Goal: Task Accomplishment & Management: Complete application form

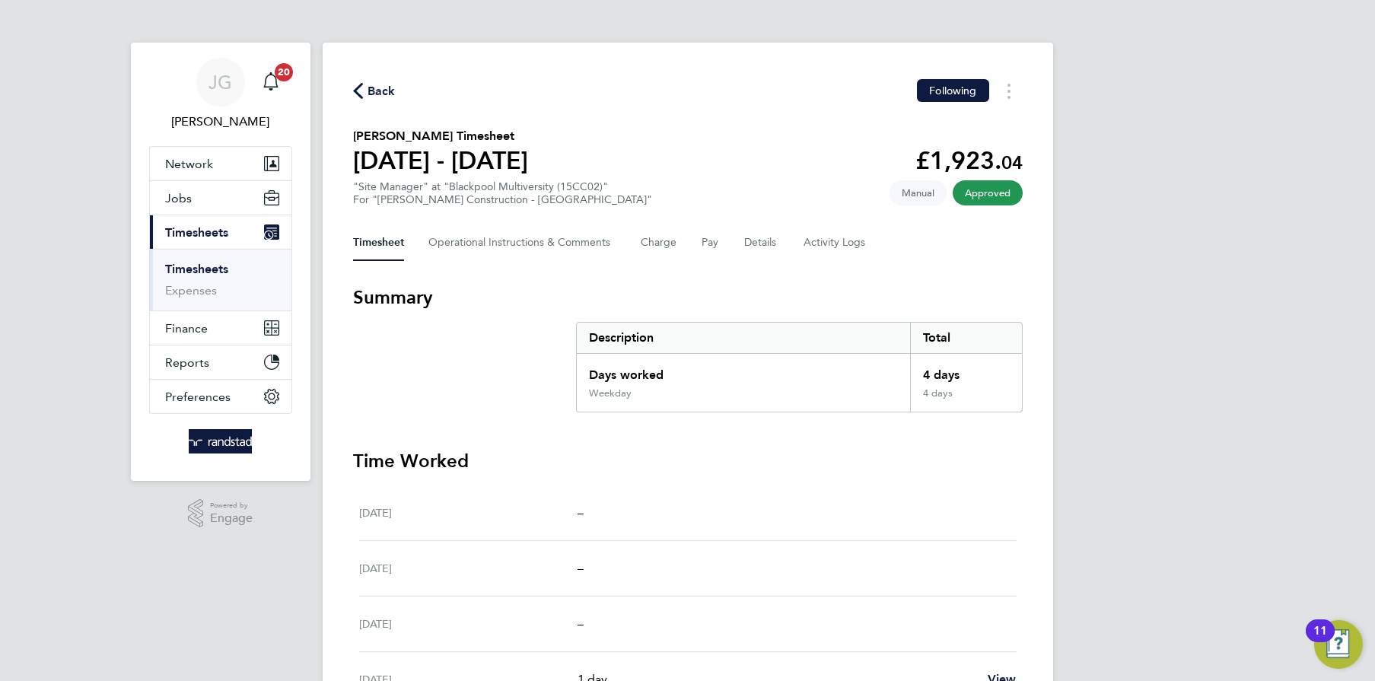
click at [212, 266] on link "Timesheets" at bounding box center [196, 269] width 63 height 14
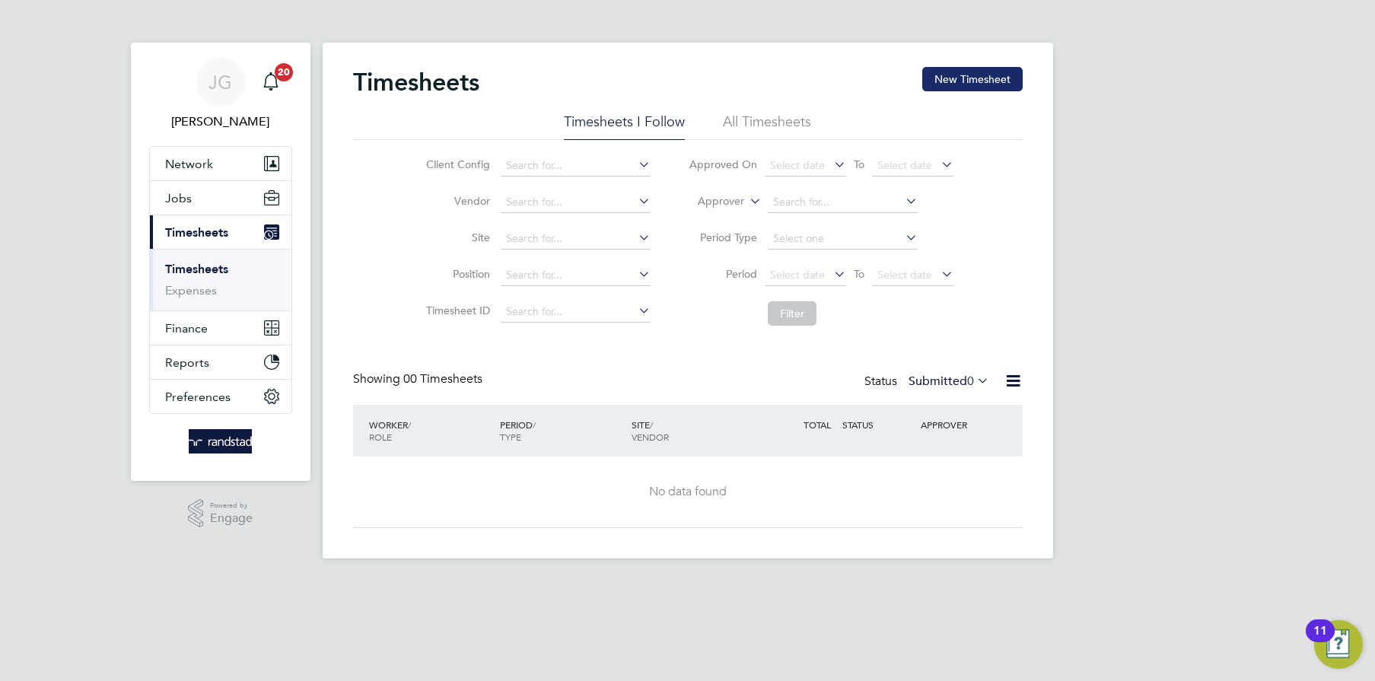
click at [959, 68] on button "New Timesheet" at bounding box center [972, 79] width 100 height 24
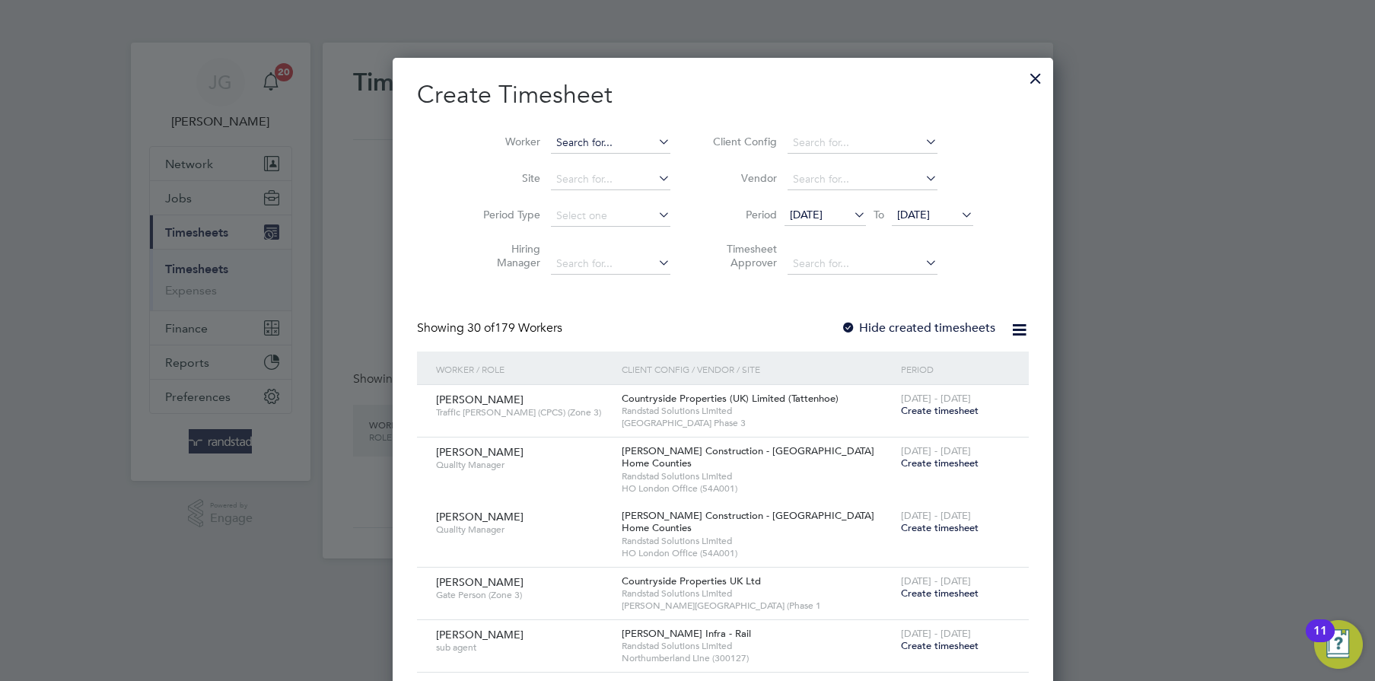
scroll to position [2612, 589]
click at [568, 138] on input at bounding box center [610, 142] width 119 height 21
click at [573, 177] on li "Joe Mars hall" at bounding box center [587, 183] width 144 height 21
type input "[PERSON_NAME]"
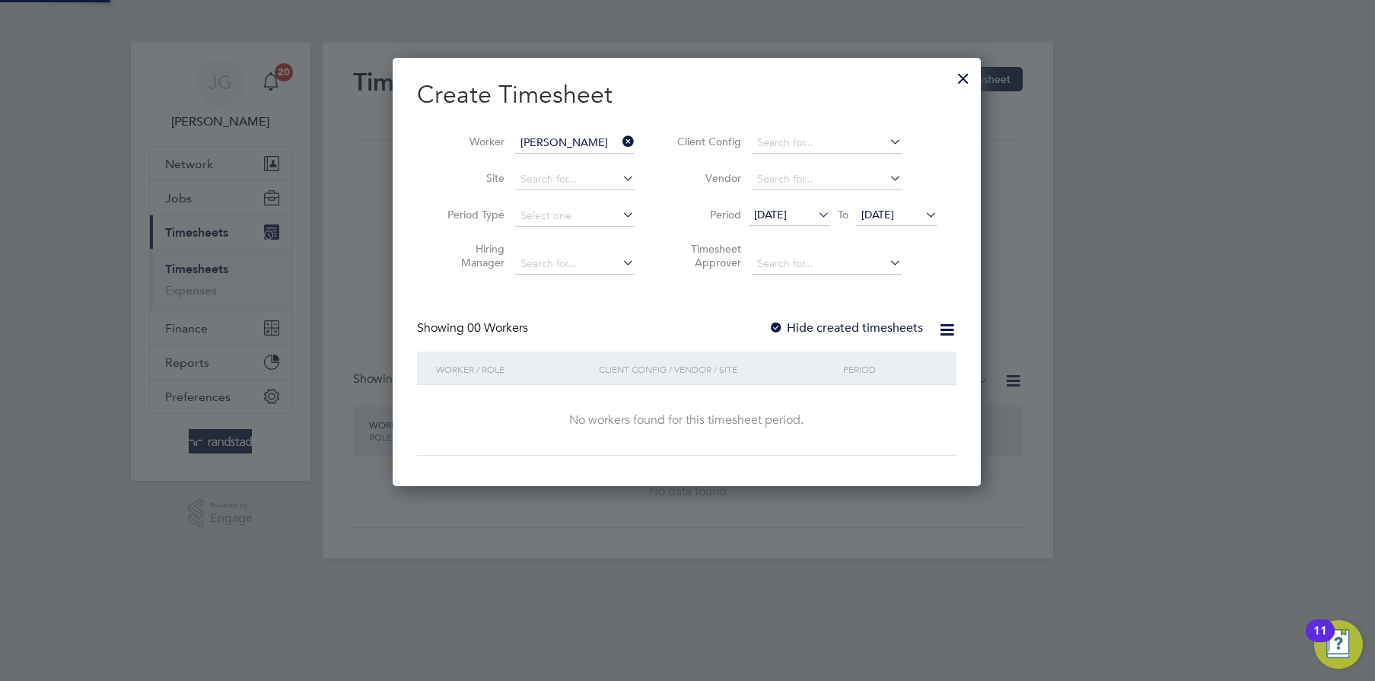
scroll to position [428, 589]
click at [619, 133] on icon at bounding box center [619, 141] width 0 height 21
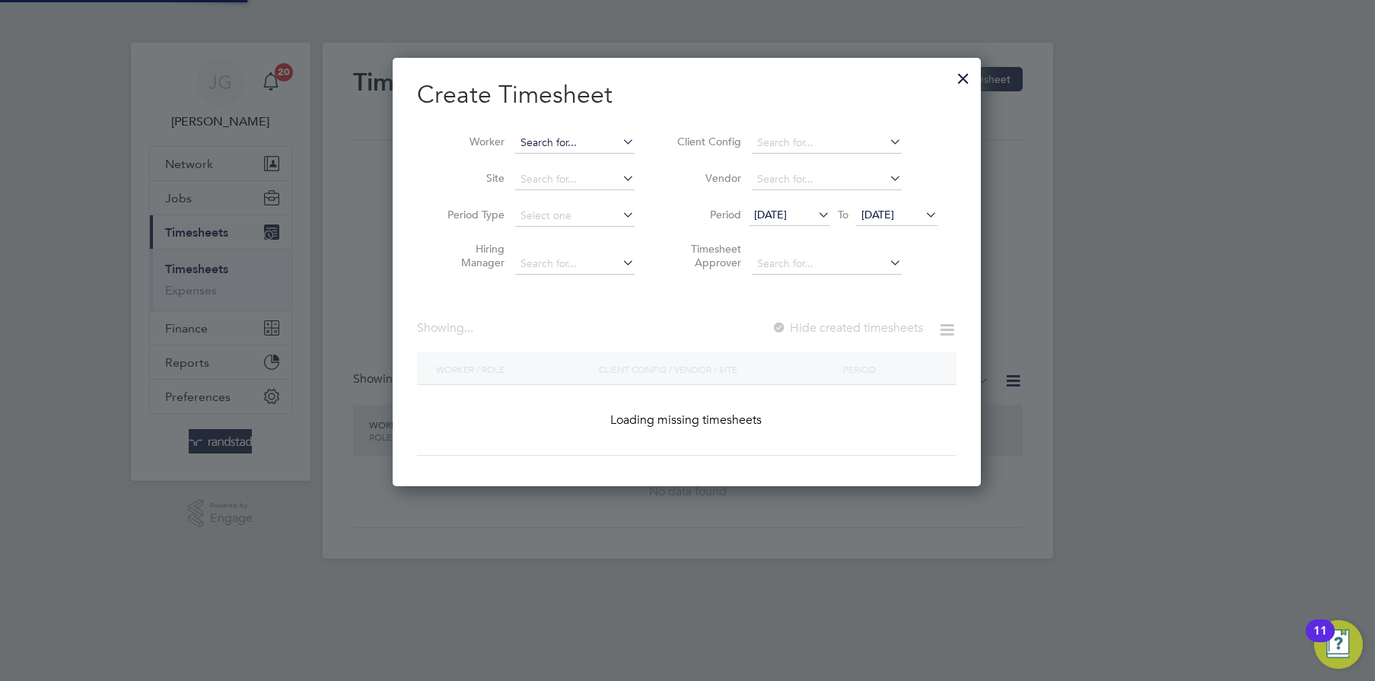
click at [606, 135] on input at bounding box center [574, 142] width 119 height 21
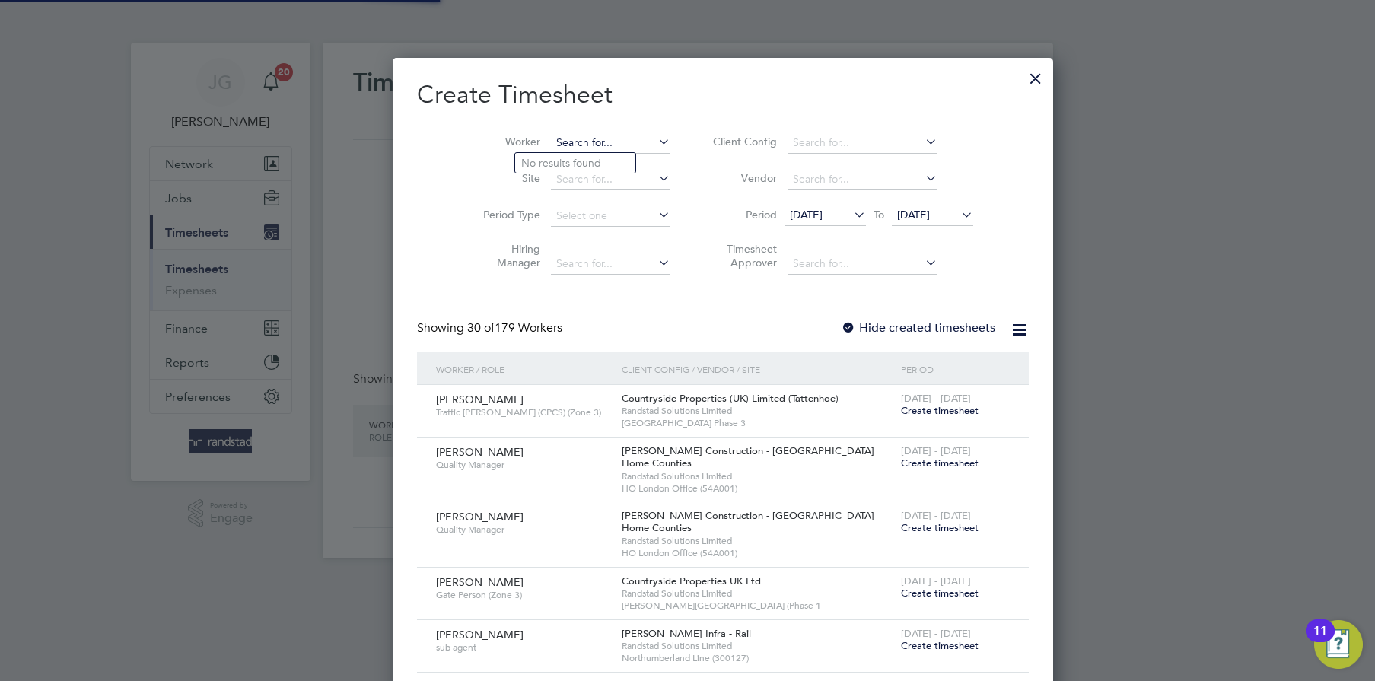
scroll to position [2612, 589]
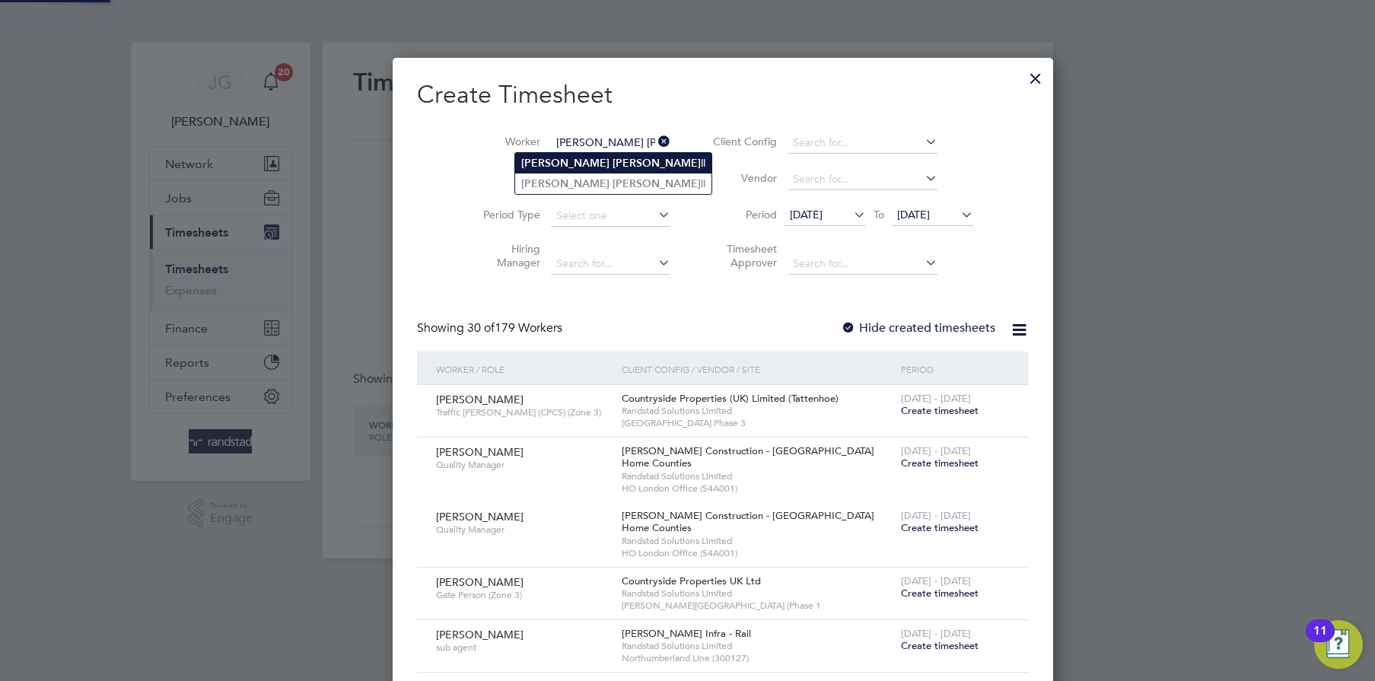
click at [600, 164] on li "Joe Marsha ll" at bounding box center [613, 163] width 196 height 21
type input "[PERSON_NAME]"
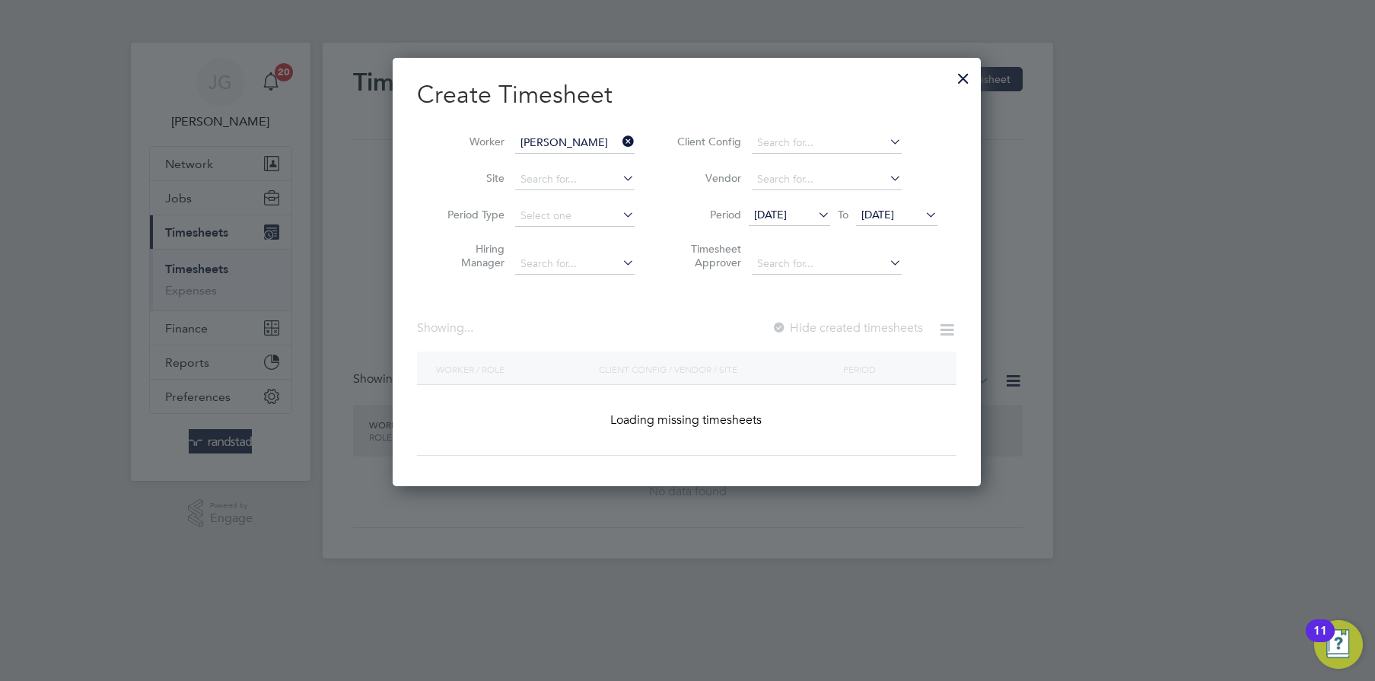
scroll to position [411, 589]
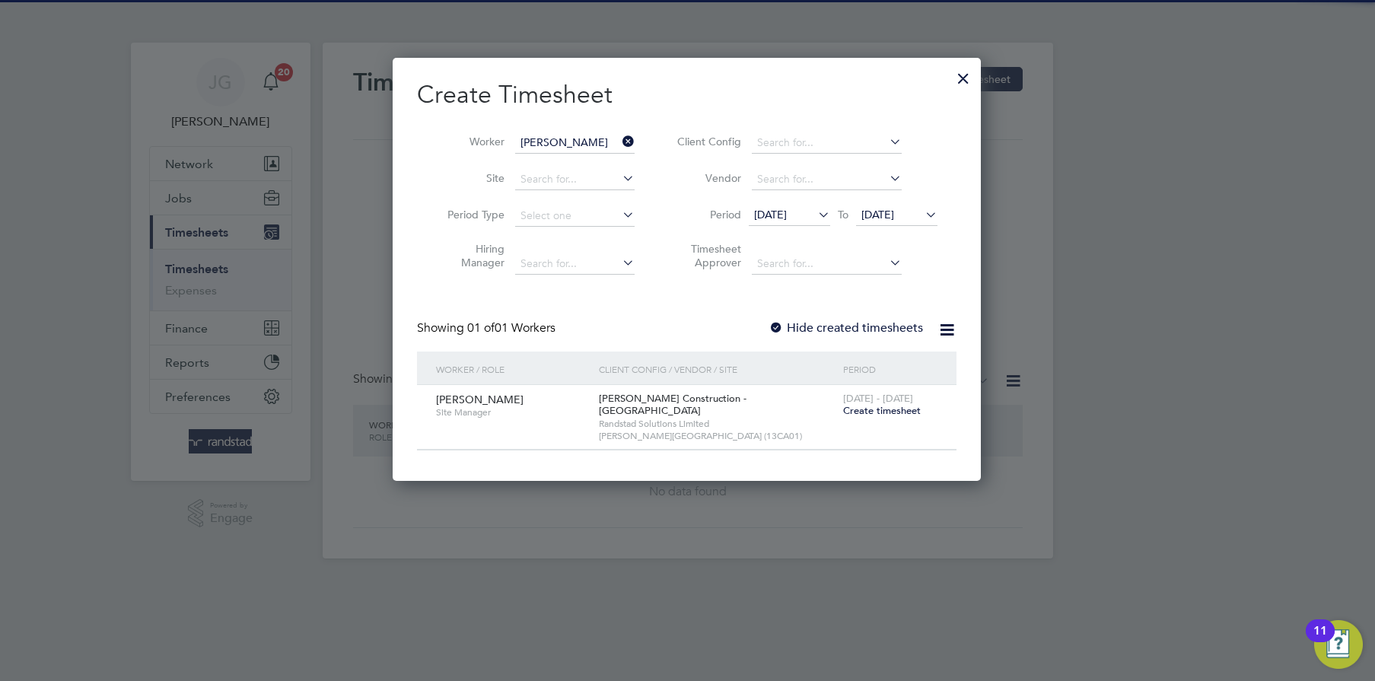
click at [887, 405] on span "Create timesheet" at bounding box center [882, 410] width 78 height 13
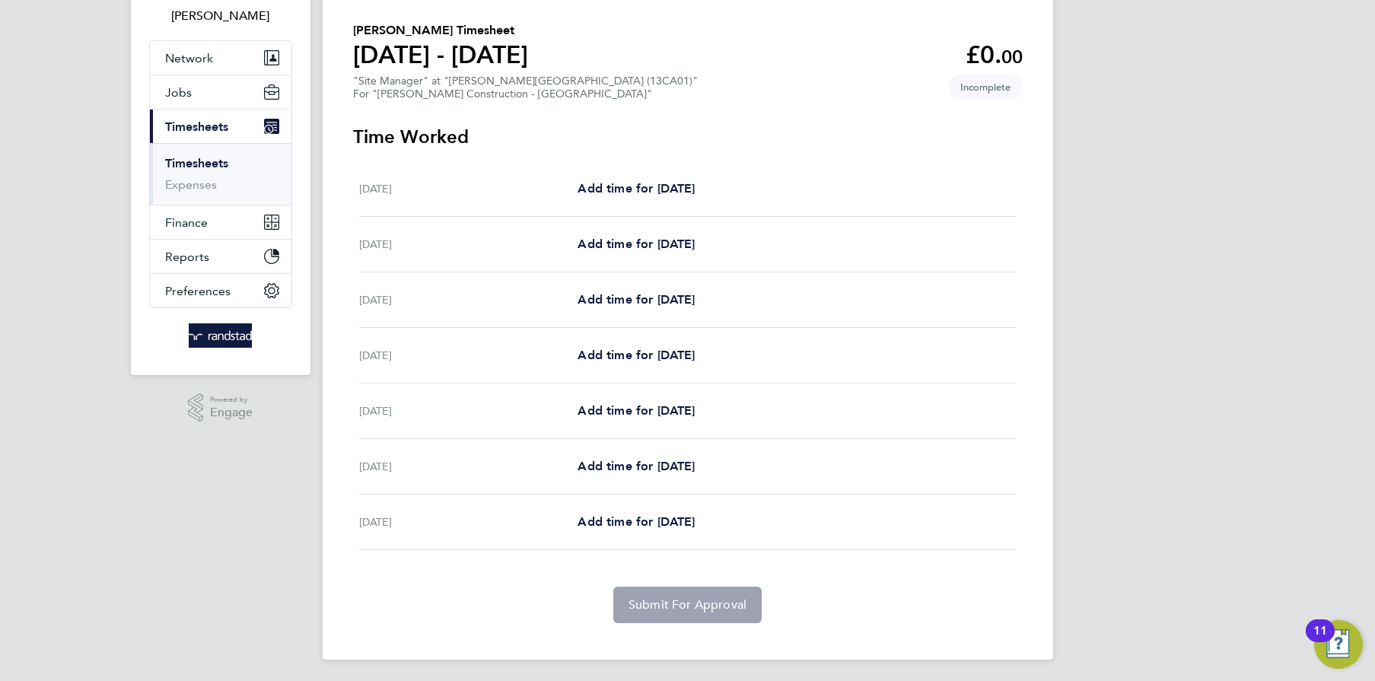
scroll to position [1, 0]
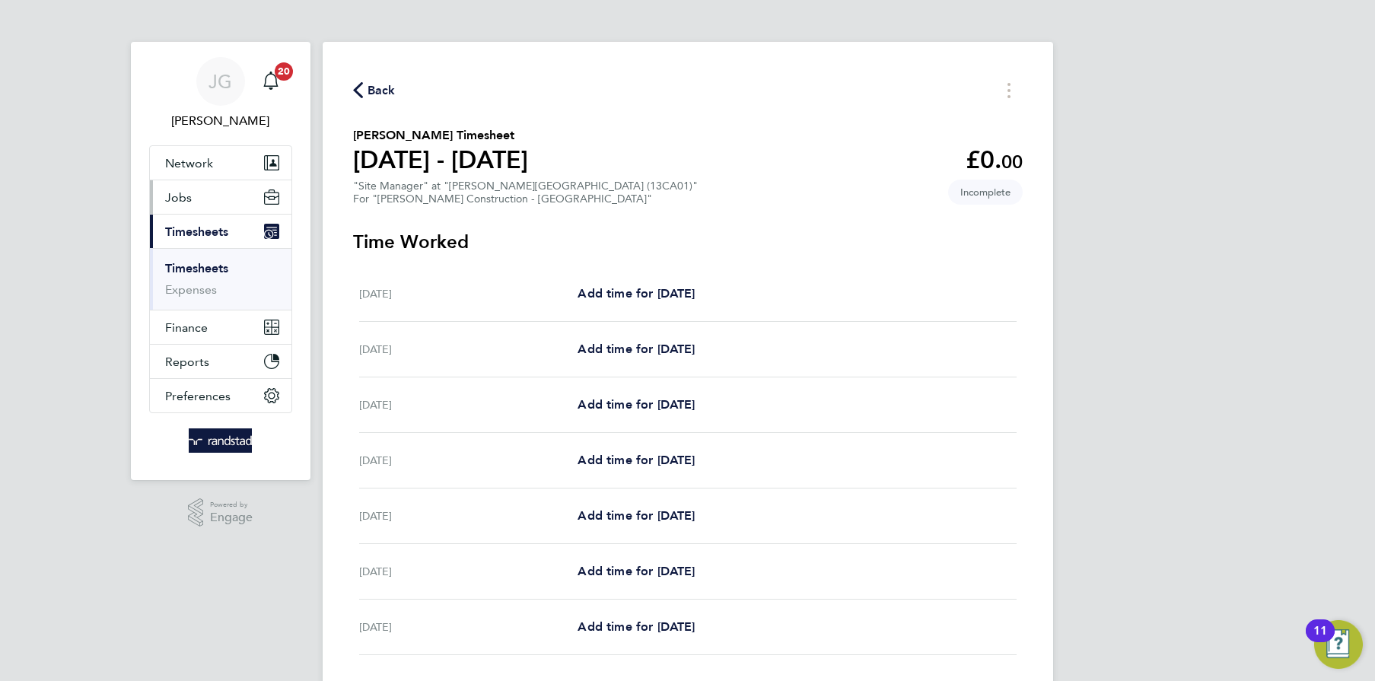
click at [253, 199] on button "Jobs" at bounding box center [221, 196] width 142 height 33
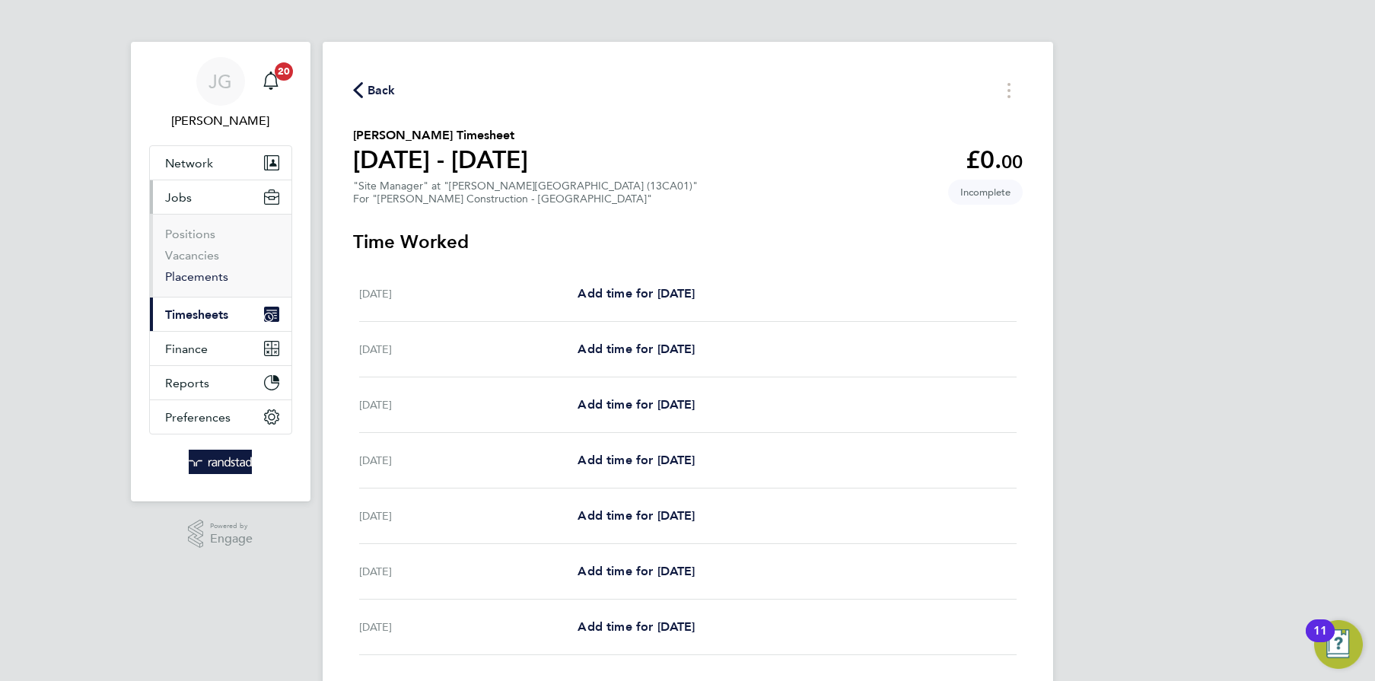
click at [202, 270] on link "Placements" at bounding box center [196, 276] width 63 height 14
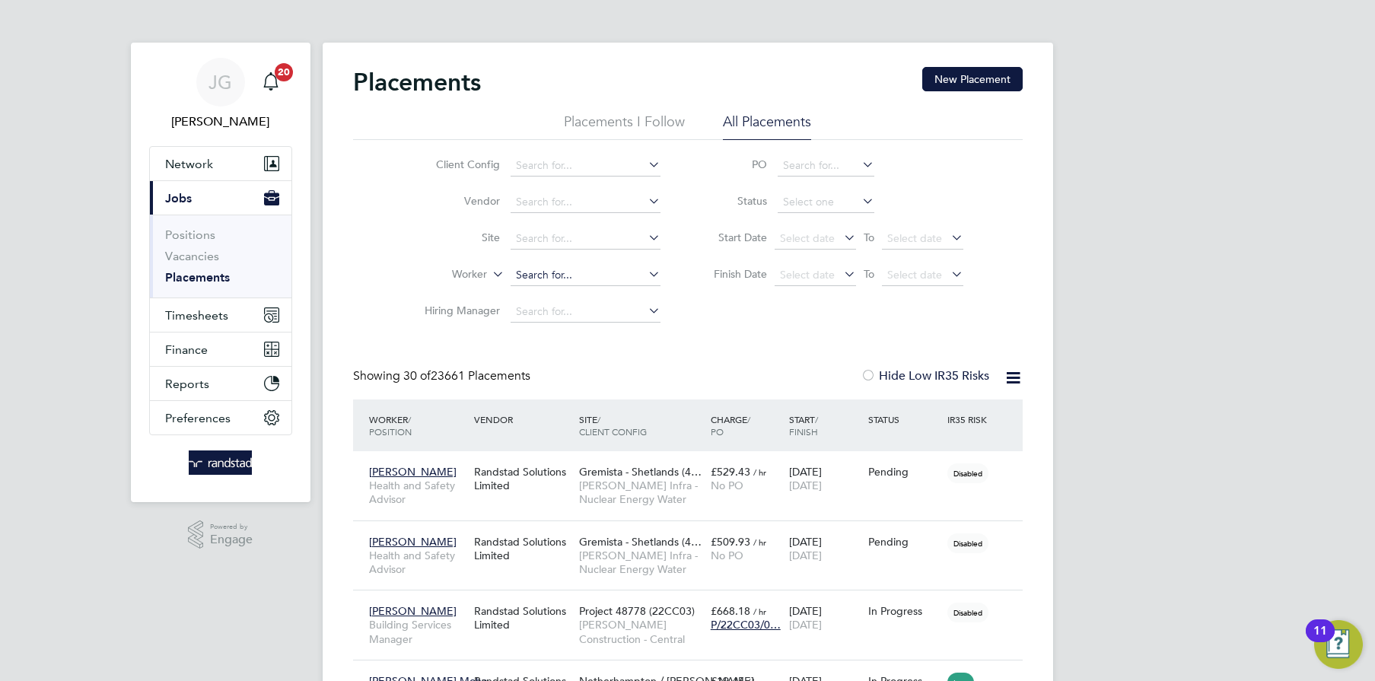
click at [546, 285] on input at bounding box center [586, 275] width 150 height 21
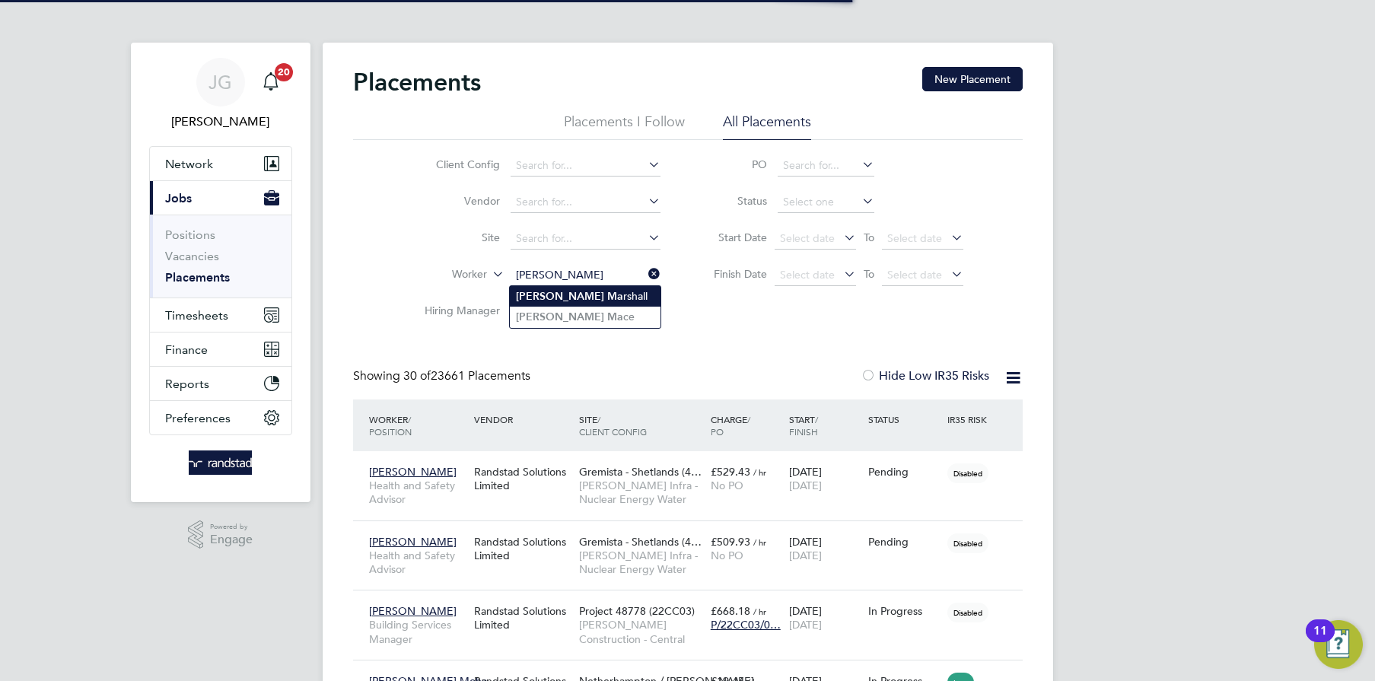
click at [585, 289] on li "Joe Ma rshall" at bounding box center [585, 296] width 151 height 21
type input "[PERSON_NAME]"
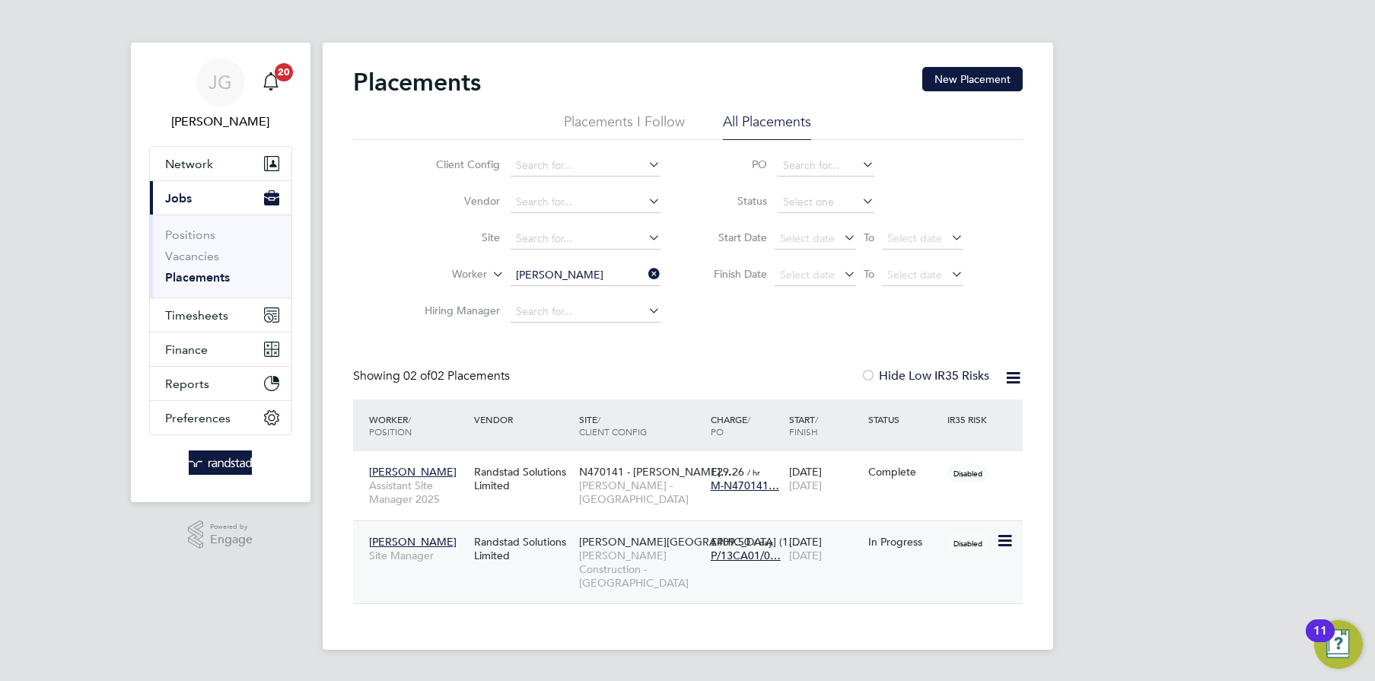
click at [720, 574] on div "Joe Marshall Site Manager Randstad Solutions Limited Newhouse Academy (1… Morga…" at bounding box center [688, 562] width 670 height 84
click at [747, 538] on span "£409.50" at bounding box center [731, 542] width 40 height 14
click at [484, 565] on div "Randstad Solutions Limited" at bounding box center [522, 548] width 105 height 43
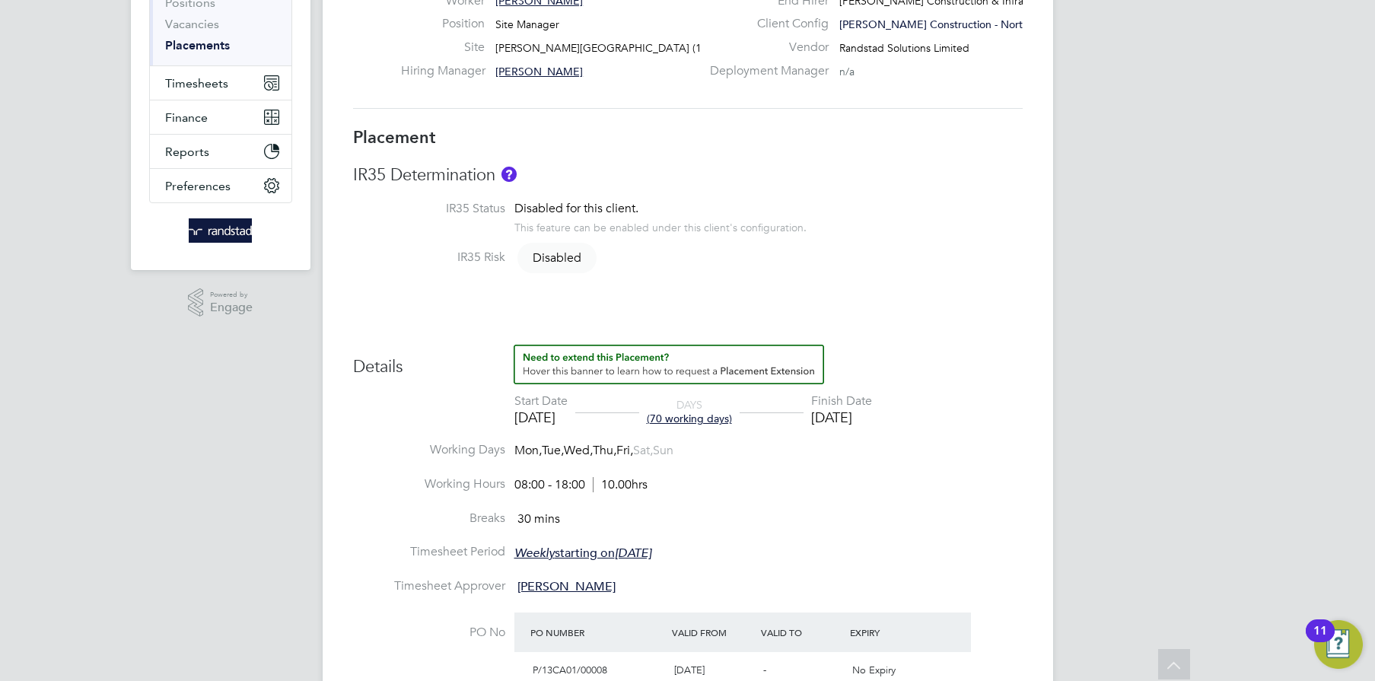
scroll to position [240, 0]
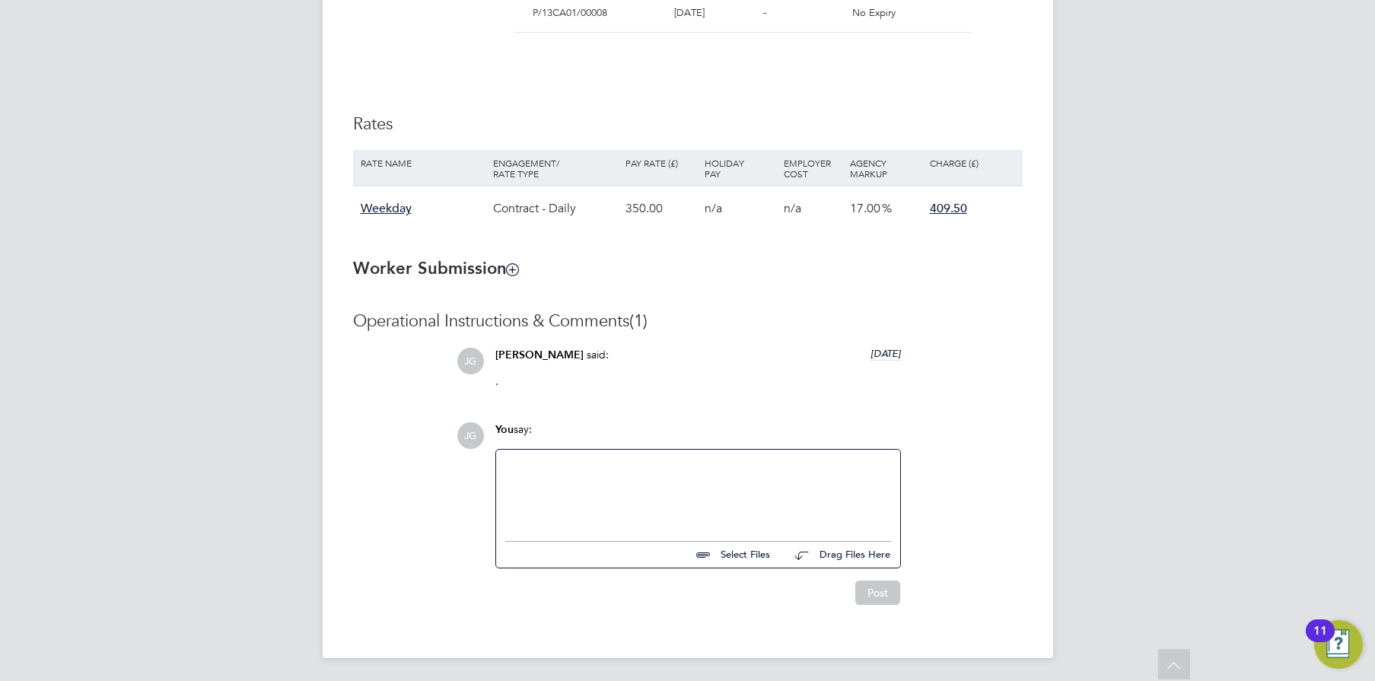
scroll to position [853, 0]
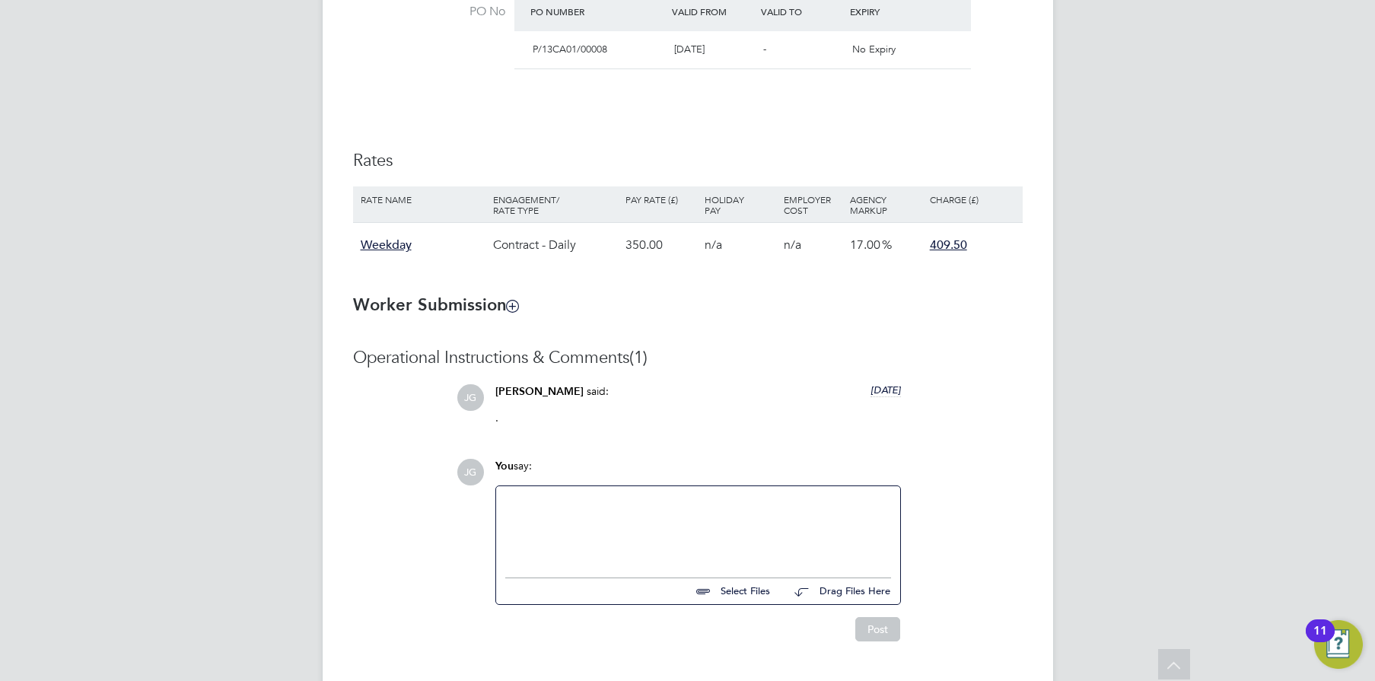
click at [562, 252] on div "Contract - Daily" at bounding box center [555, 245] width 132 height 44
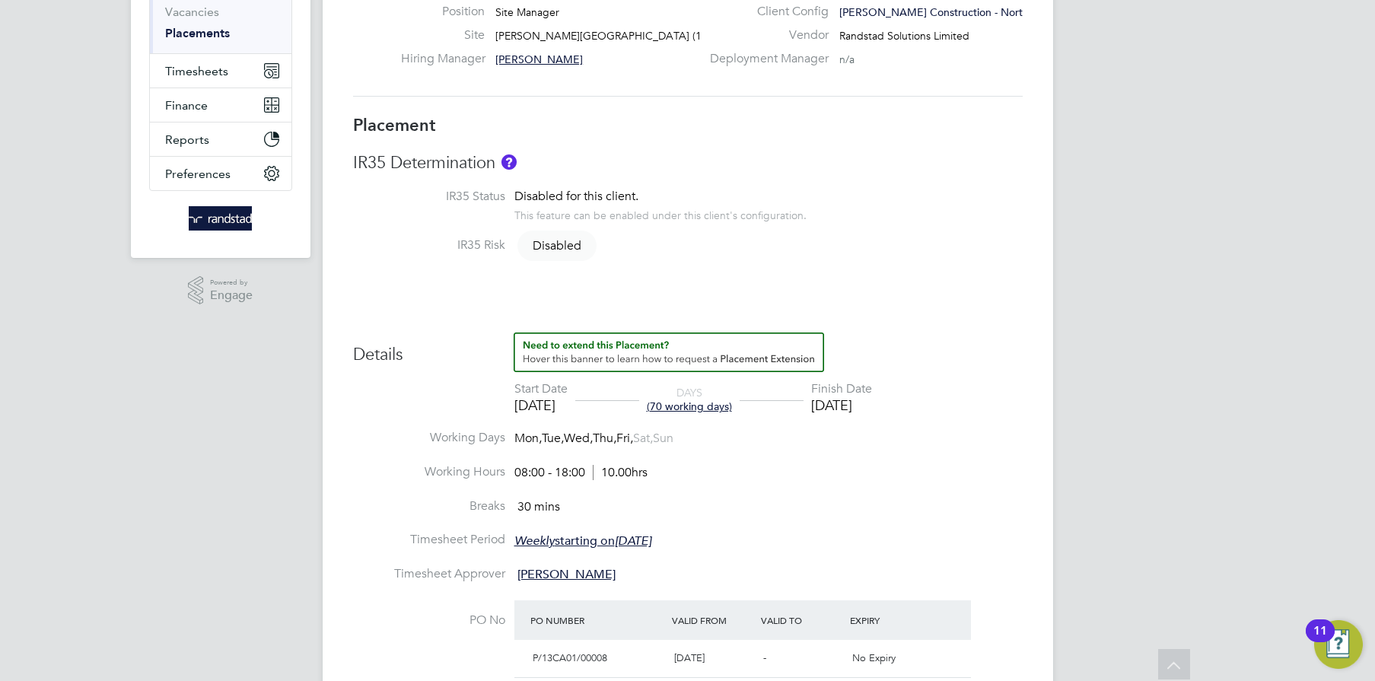
scroll to position [243, 0]
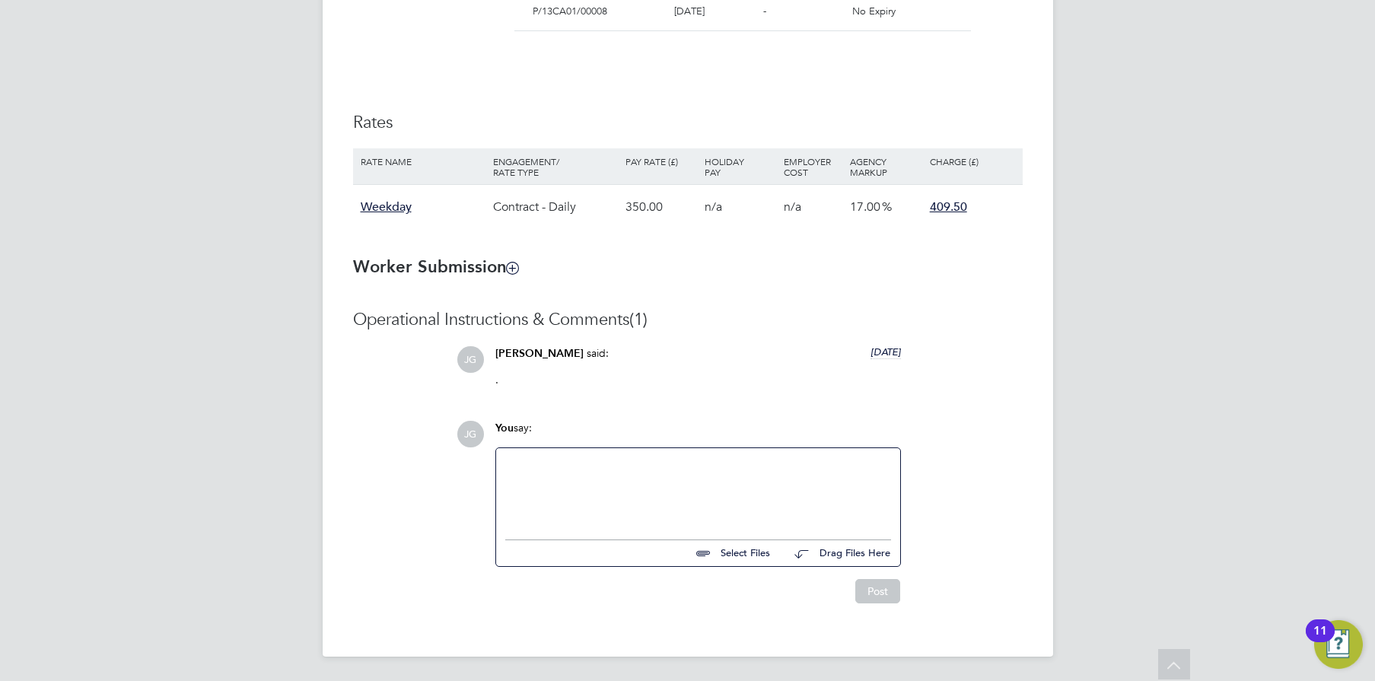
scroll to position [889, 0]
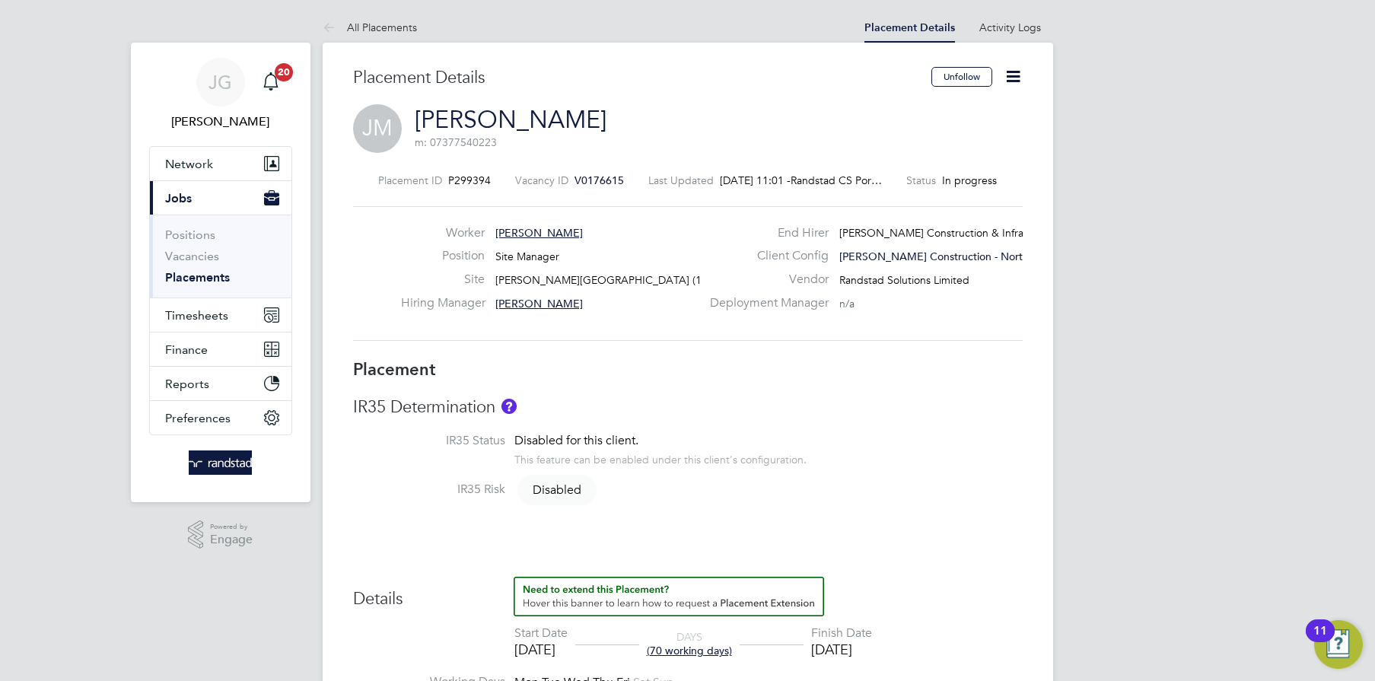
click at [1022, 73] on icon at bounding box center [1013, 76] width 19 height 19
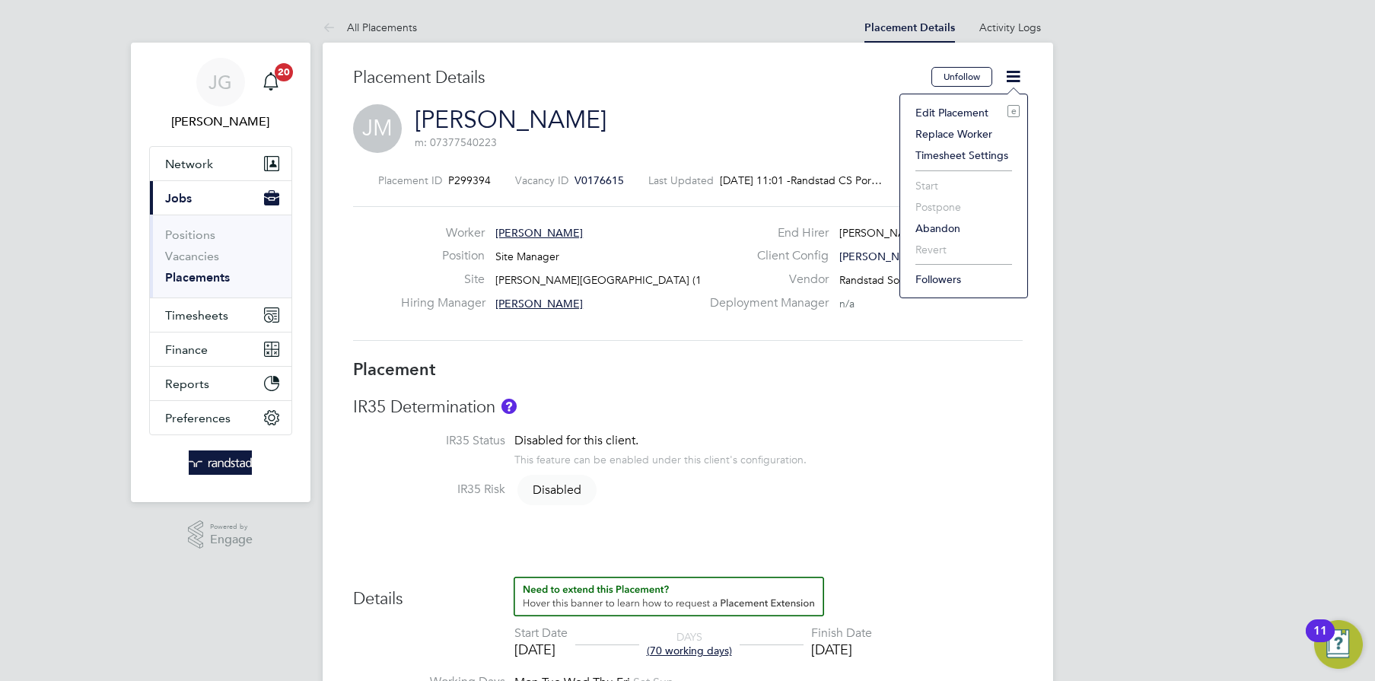
click at [979, 114] on li "Edit Placement e" at bounding box center [964, 112] width 112 height 21
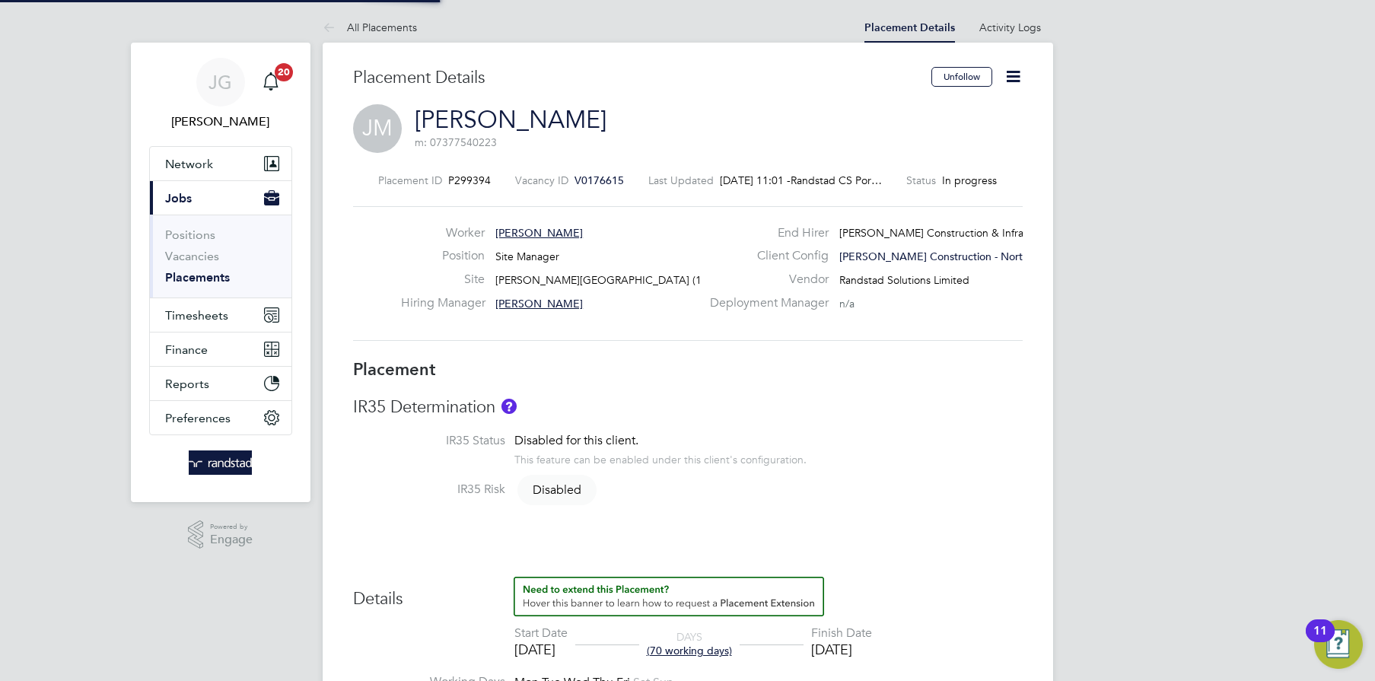
type input "[PERSON_NAME]"
type input "[DATE]"
type input "08:00"
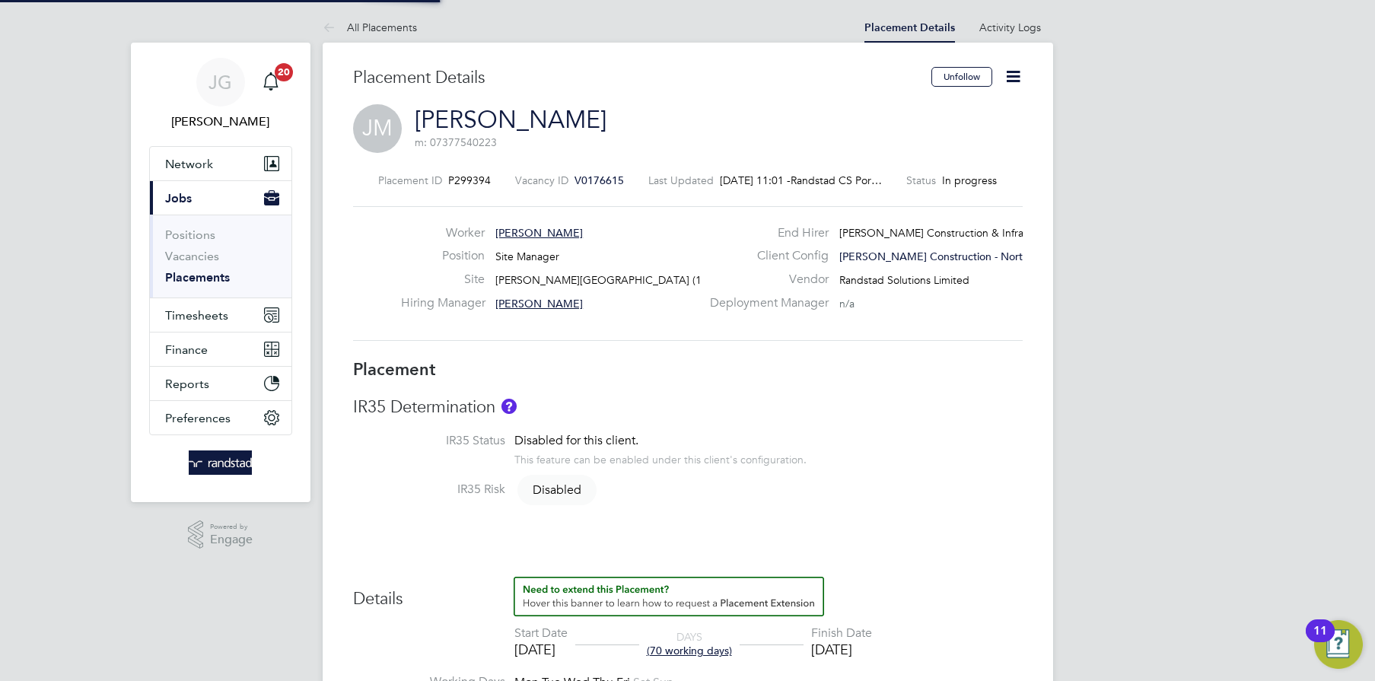
type input "18:00"
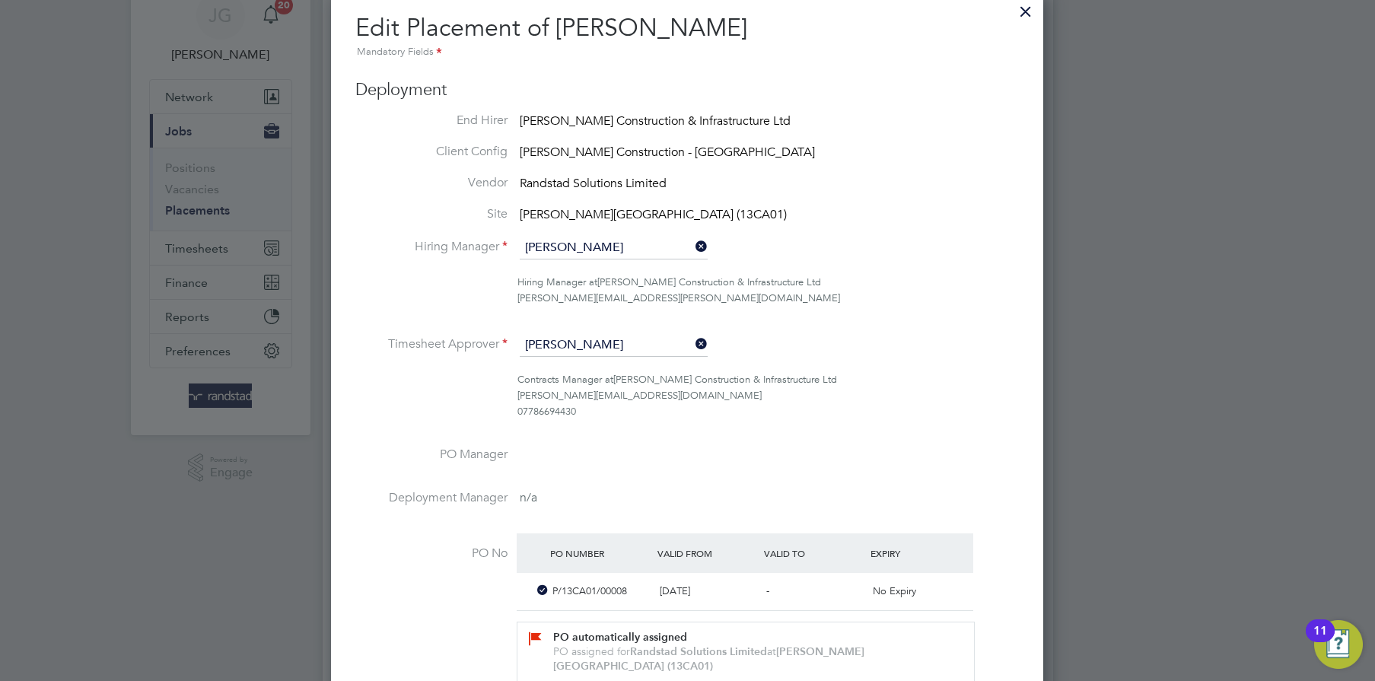
click at [692, 342] on icon at bounding box center [692, 343] width 0 height 21
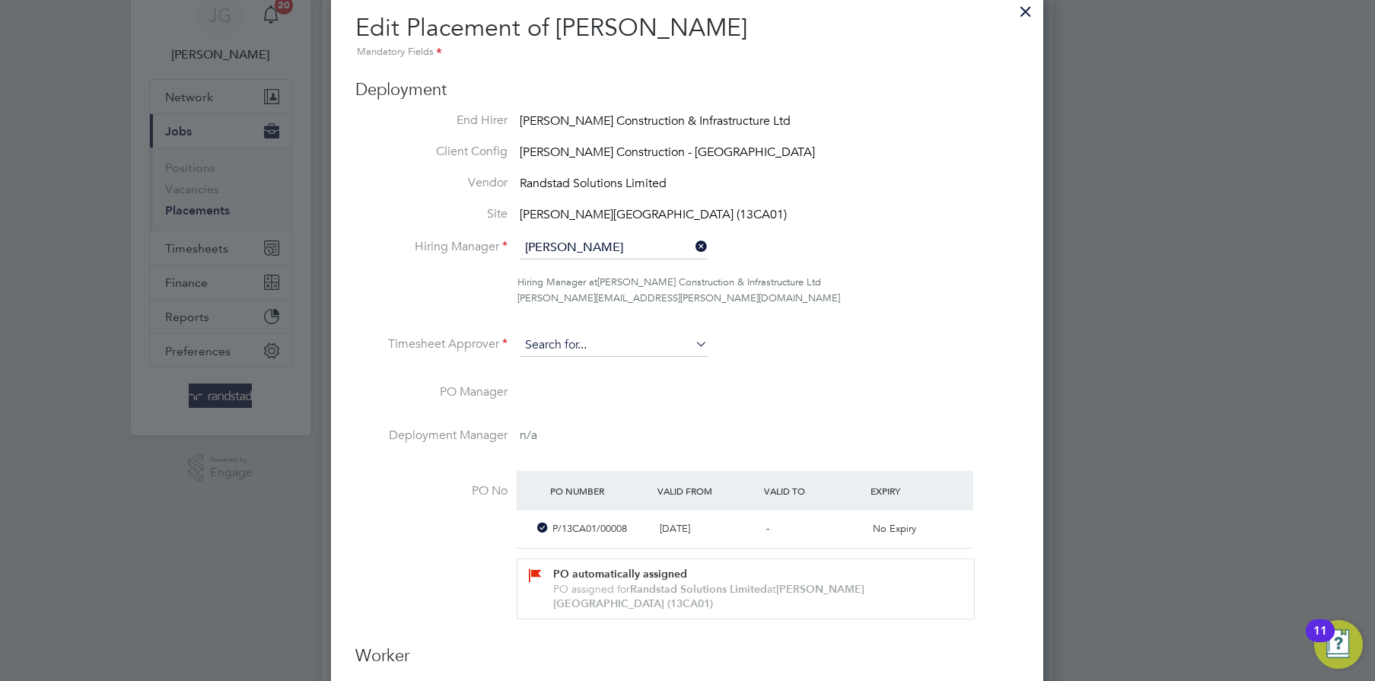
click at [655, 343] on input at bounding box center [614, 345] width 188 height 23
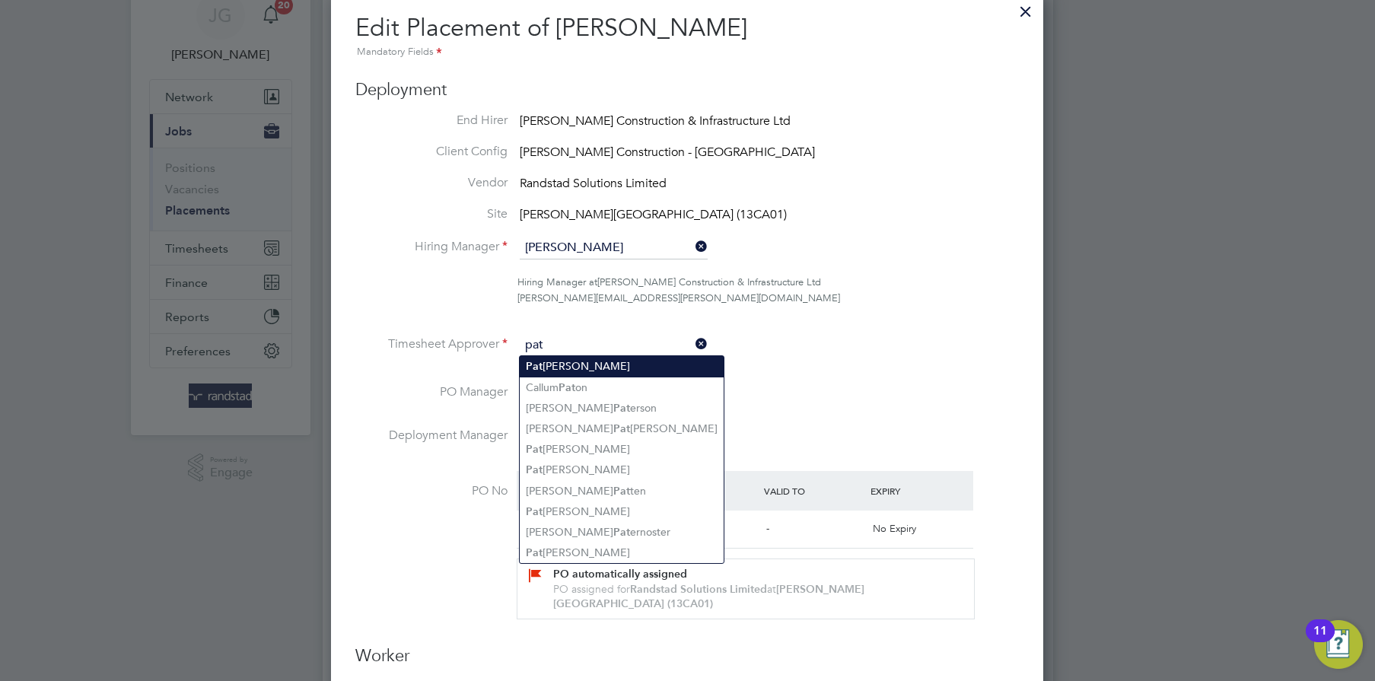
click at [651, 367] on li "[PERSON_NAME]" at bounding box center [622, 366] width 204 height 21
type input "[PERSON_NAME]"
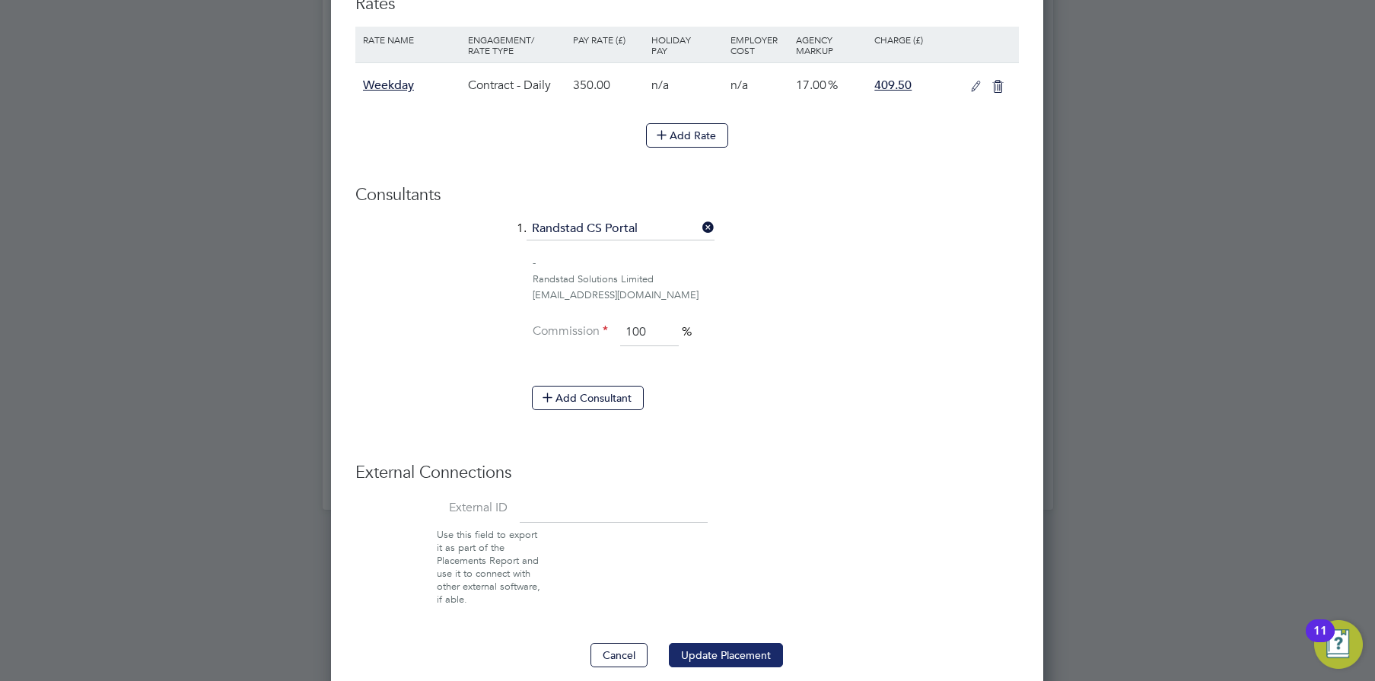
click at [686, 643] on button "Update Placement" at bounding box center [726, 655] width 114 height 24
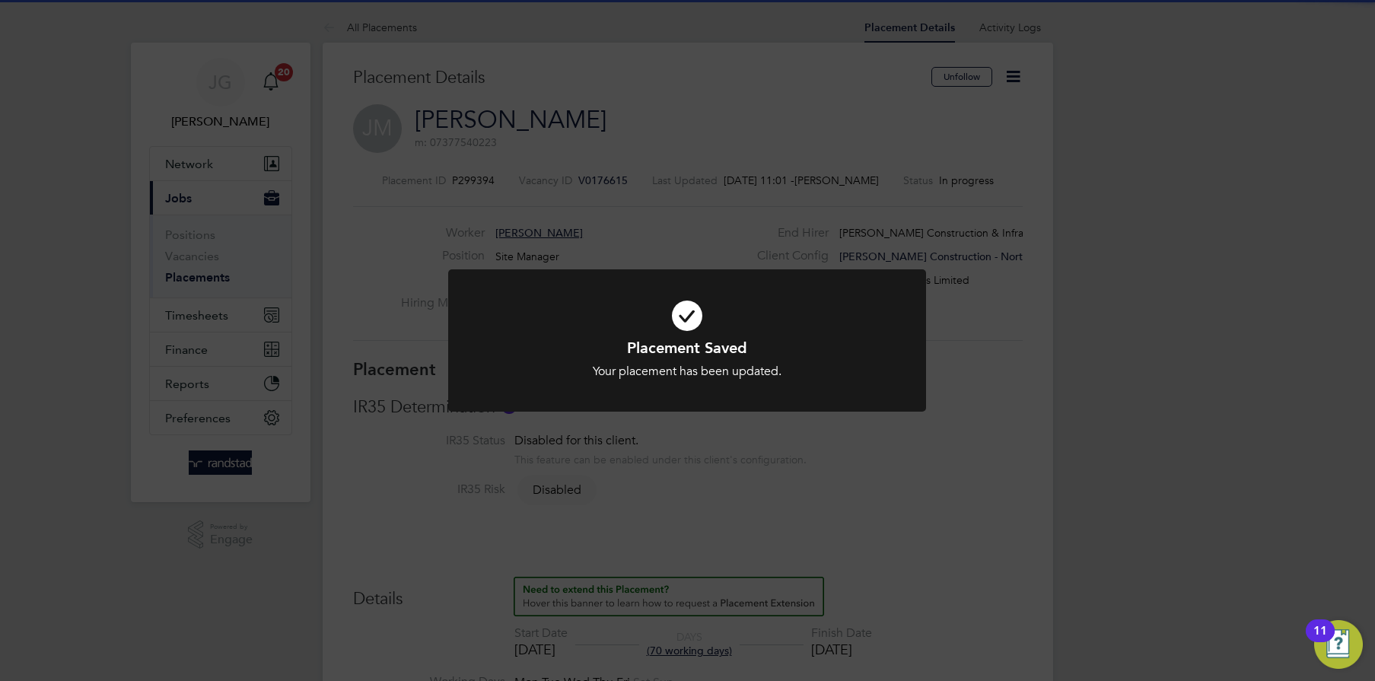
click at [777, 453] on div "Placement Saved Your placement has been updated. Cancel Okay" at bounding box center [687, 340] width 1375 height 681
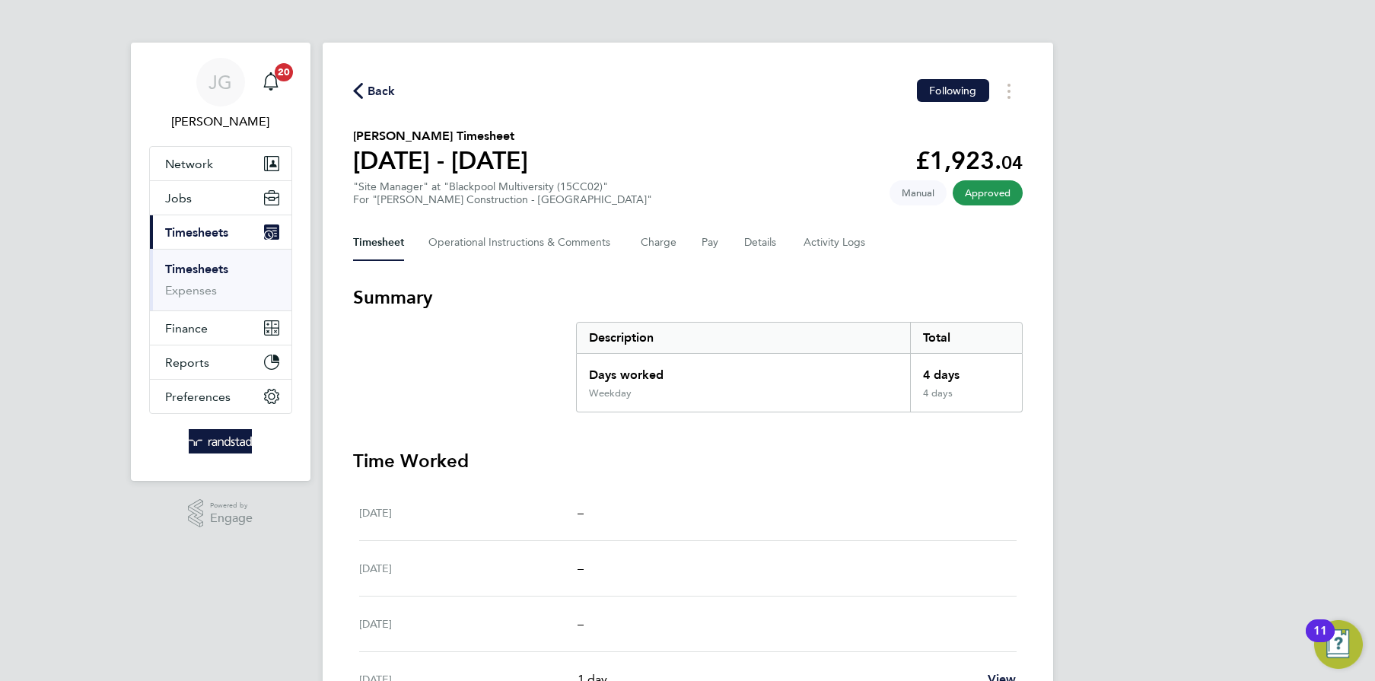
click at [229, 277] on li "Timesheets" at bounding box center [222, 272] width 114 height 21
click at [207, 268] on link "Timesheets" at bounding box center [196, 269] width 63 height 14
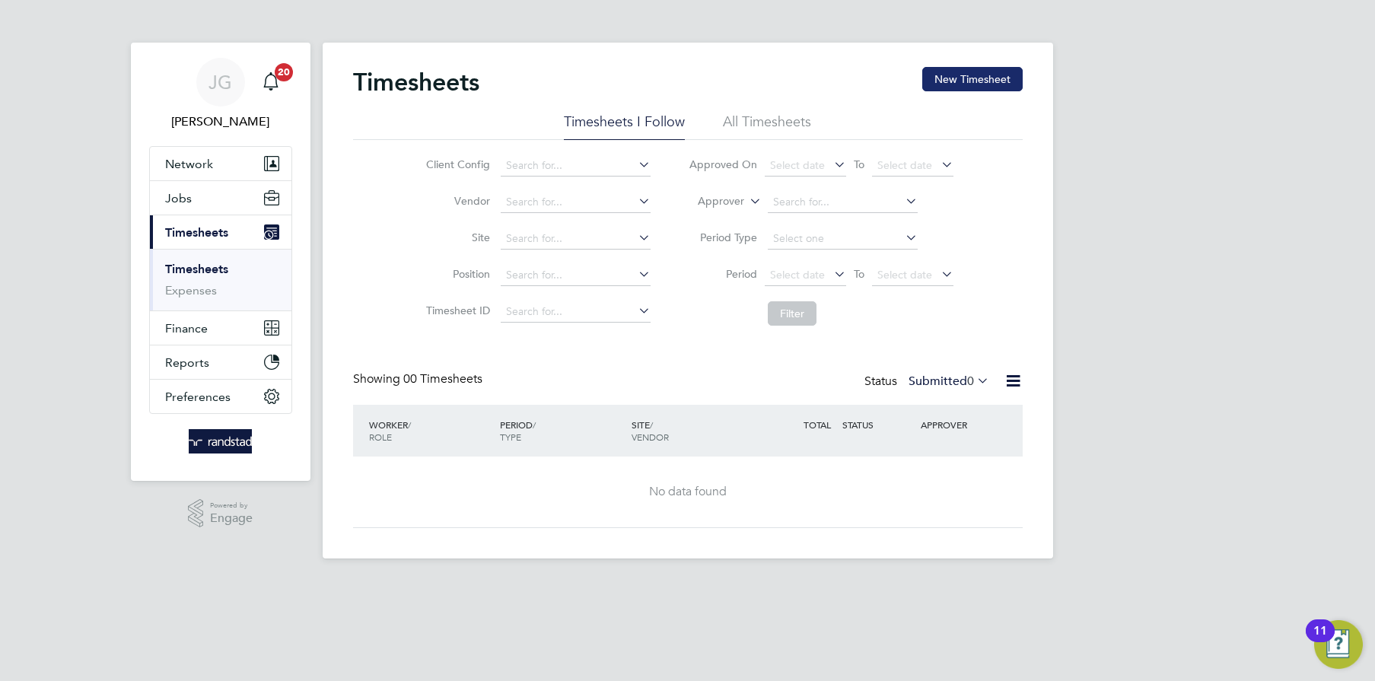
click at [948, 68] on button "New Timesheet" at bounding box center [972, 79] width 100 height 24
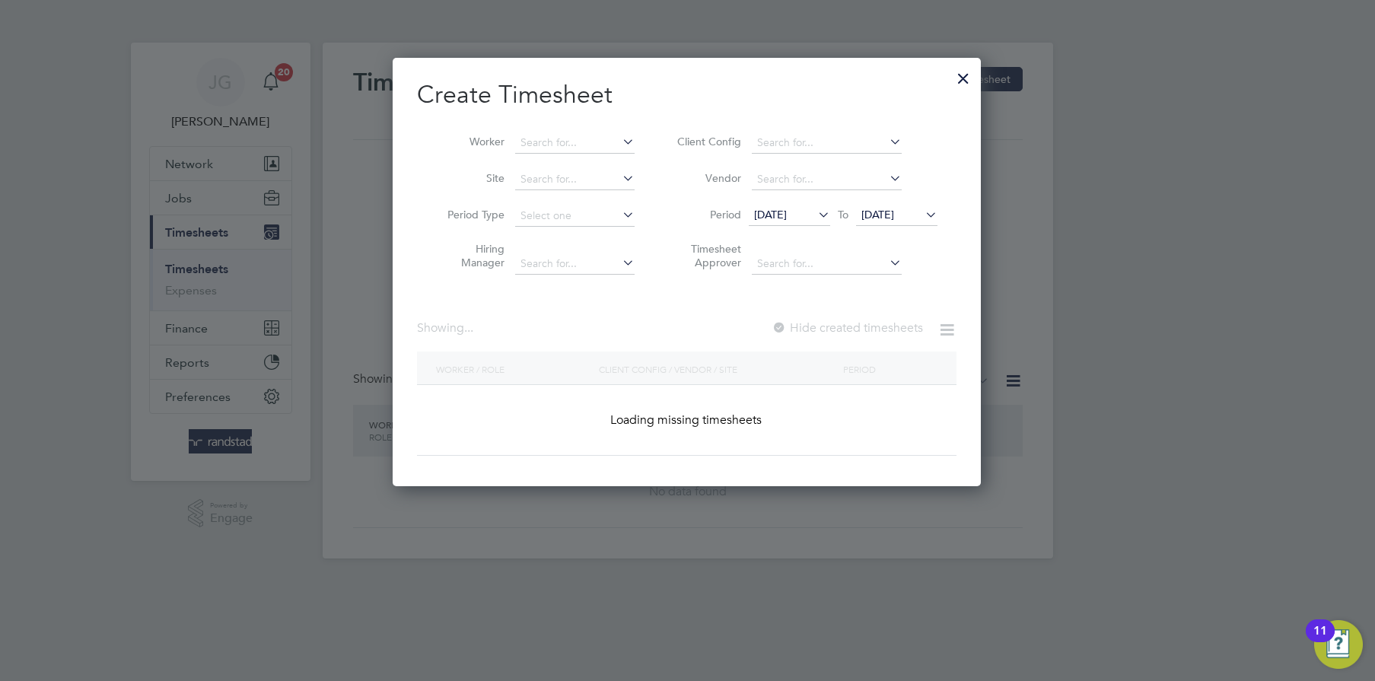
scroll to position [2612, 589]
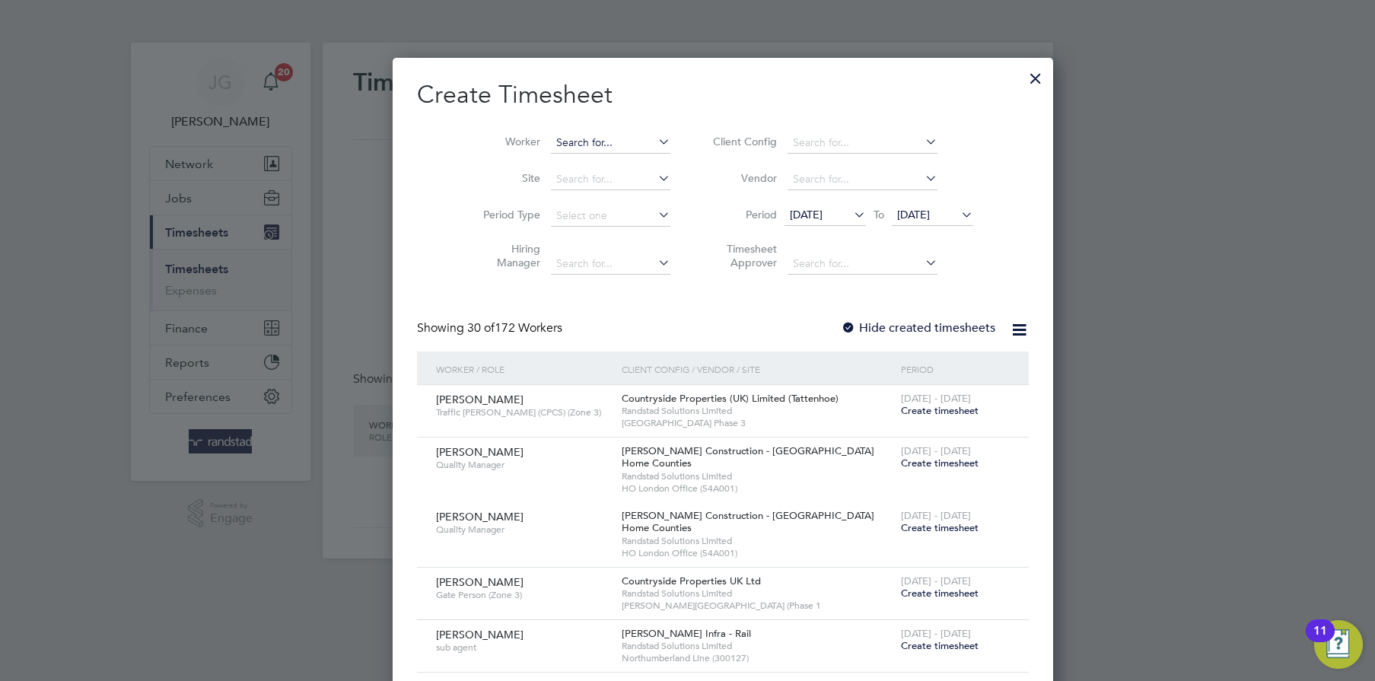
click at [563, 151] on input at bounding box center [610, 142] width 119 height 21
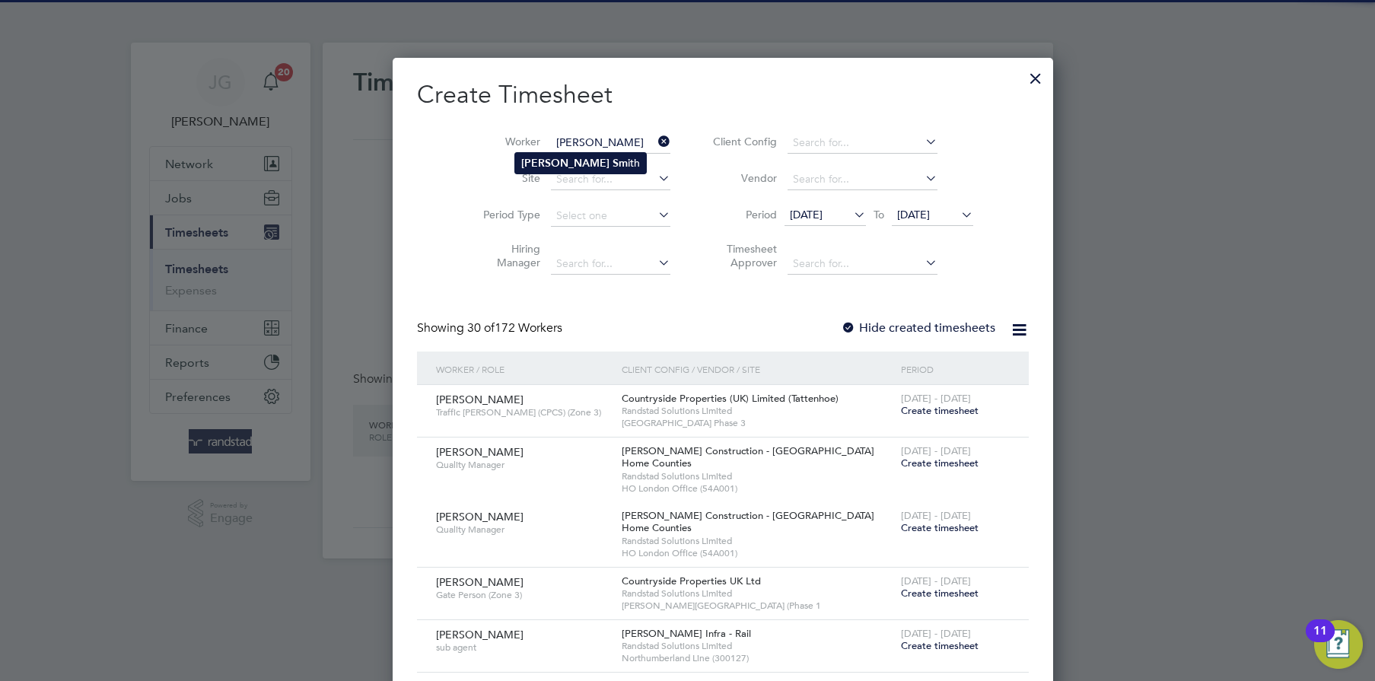
click at [612, 162] on b "Sm" at bounding box center [619, 163] width 15 height 13
type input "Joseph Smith"
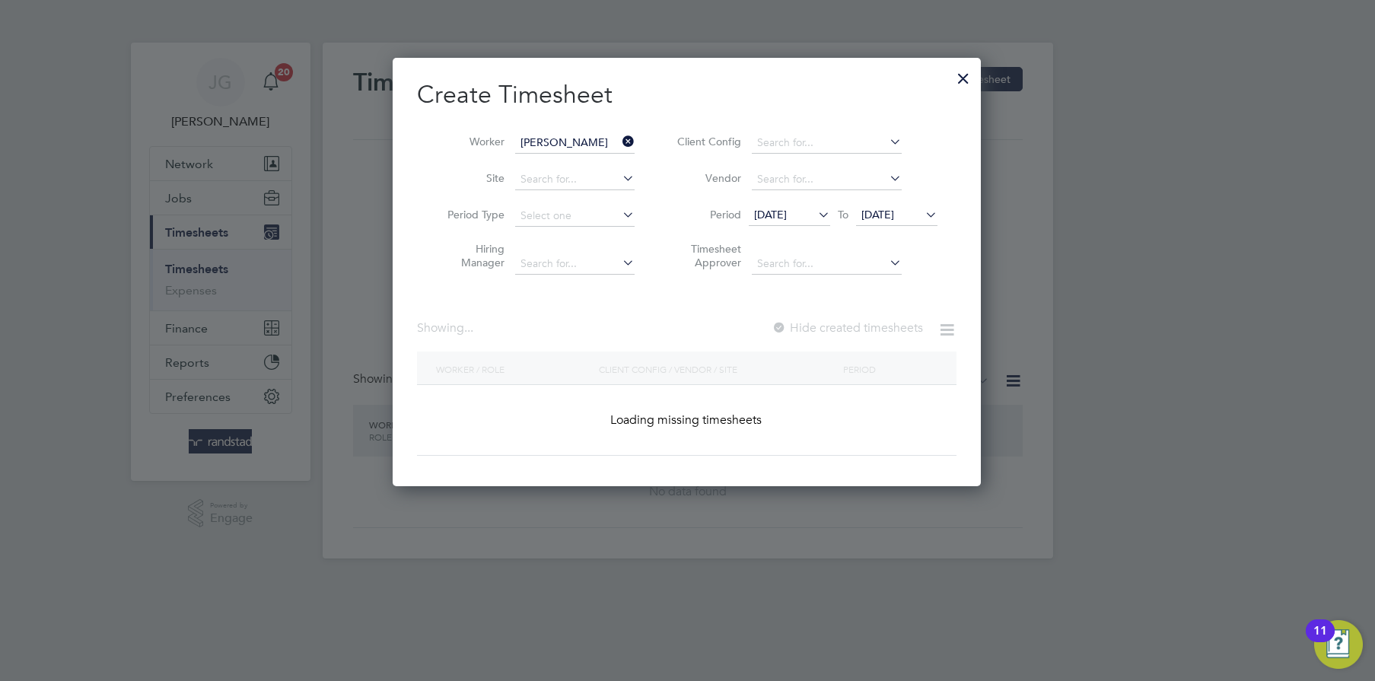
scroll to position [428, 589]
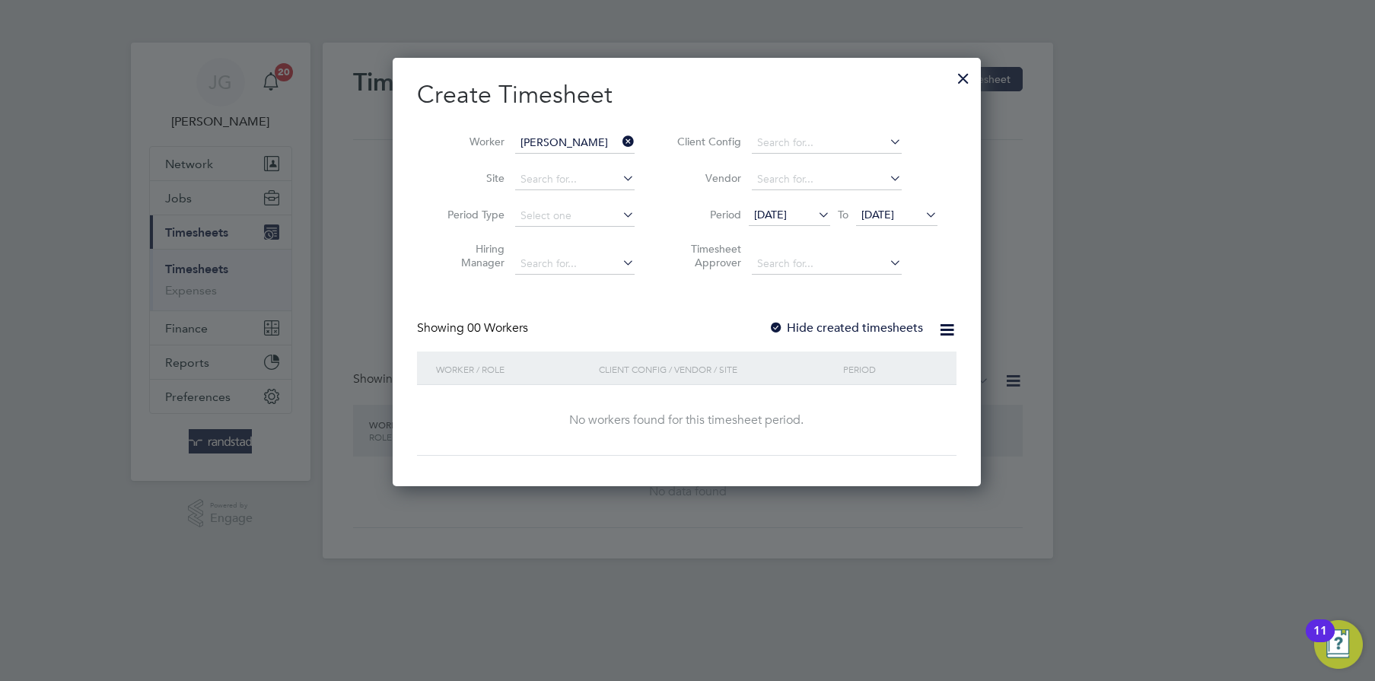
click at [894, 215] on span "04 Aug 2025" at bounding box center [877, 215] width 33 height 14
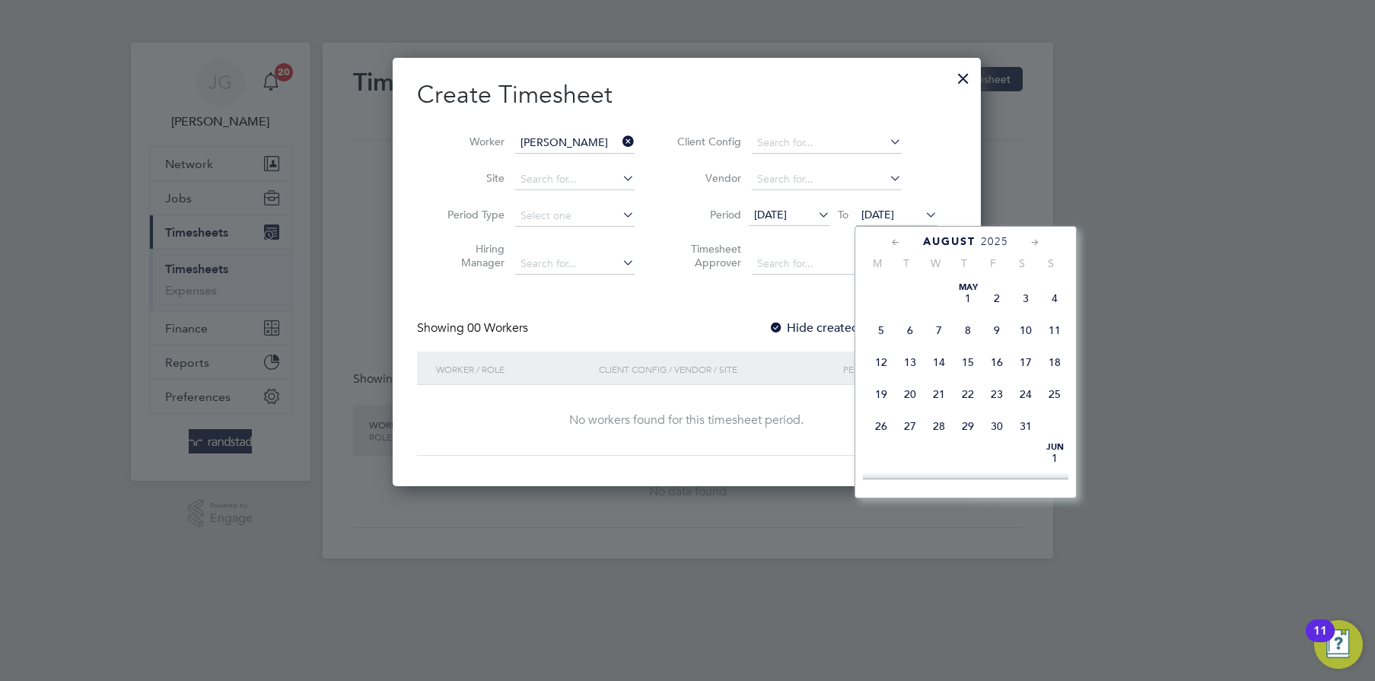
scroll to position [504, 0]
click at [871, 387] on span "11" at bounding box center [881, 372] width 29 height 29
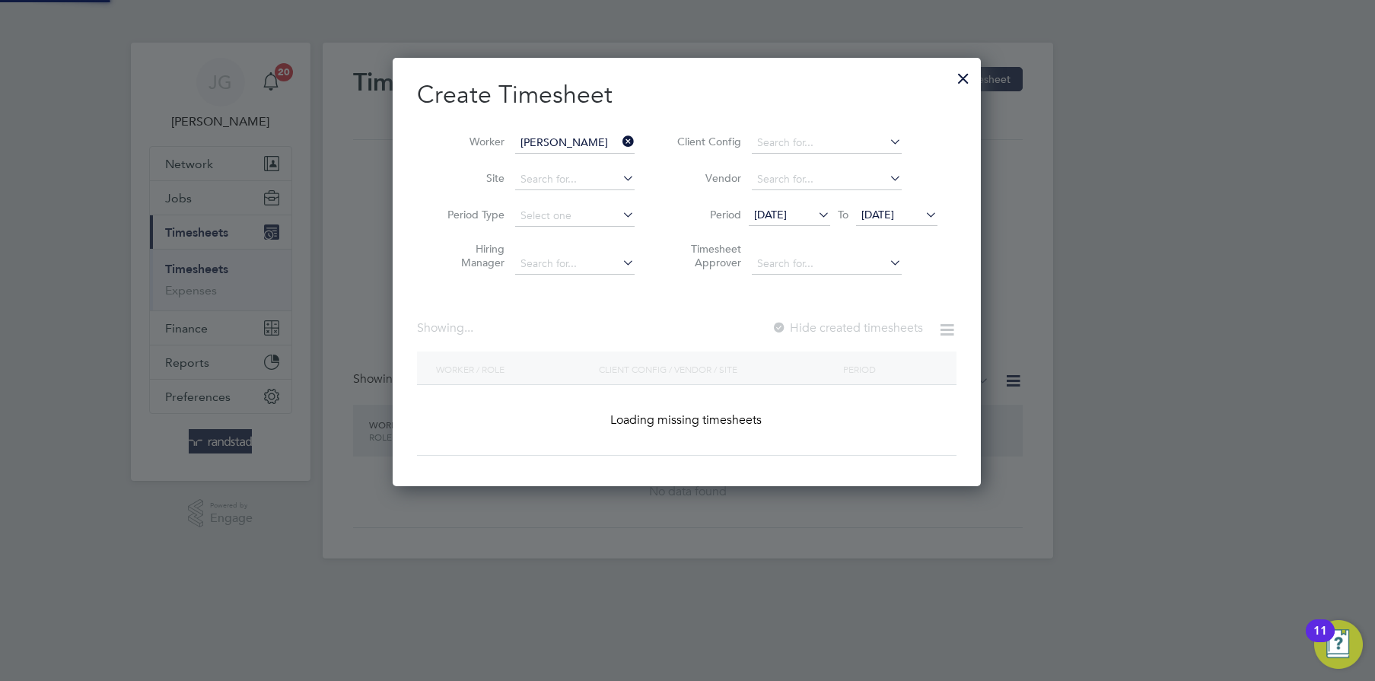
scroll to position [411, 589]
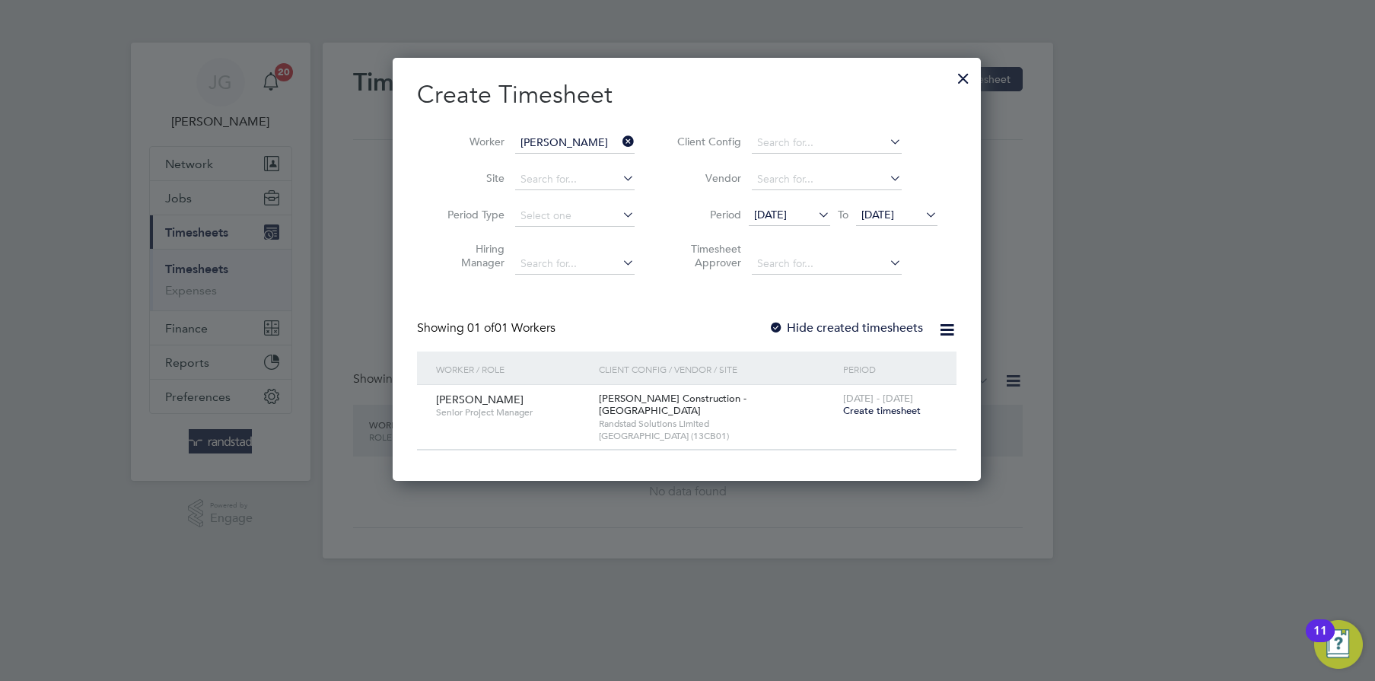
click at [873, 416] on span "Create timesheet" at bounding box center [882, 410] width 78 height 13
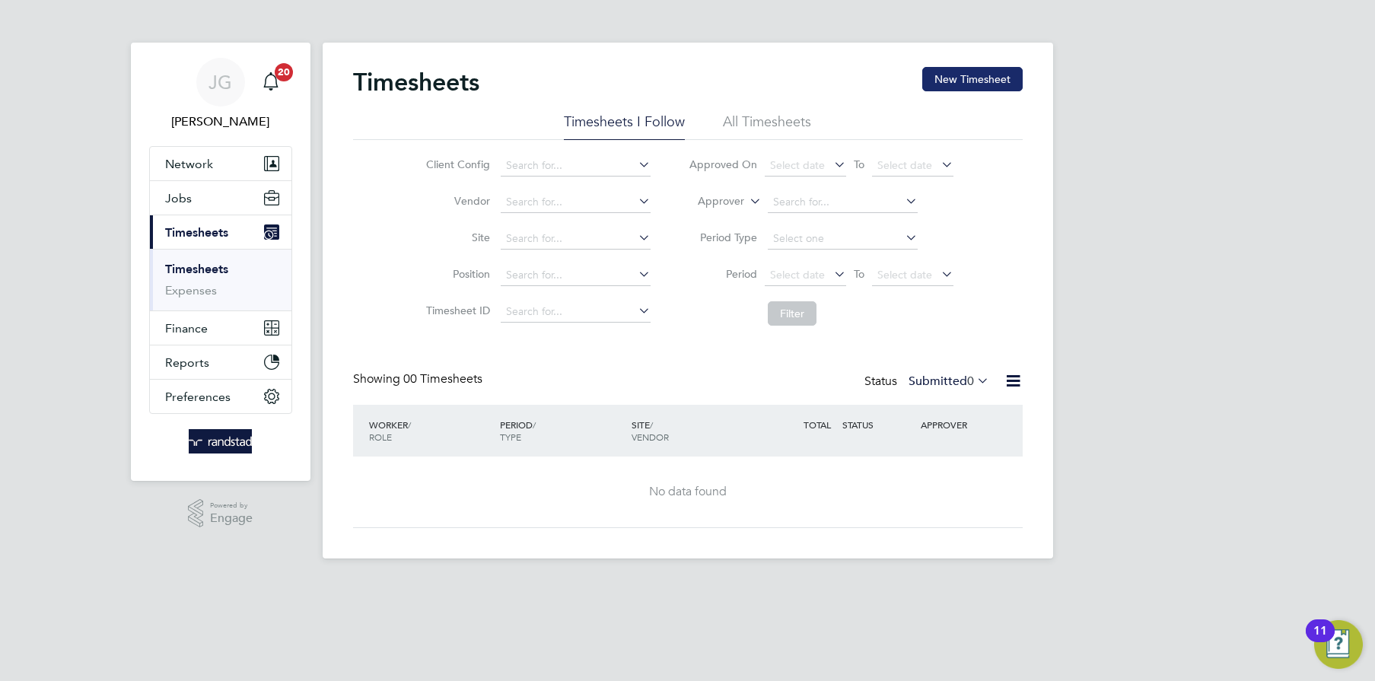
click at [953, 68] on button "New Timesheet" at bounding box center [972, 79] width 100 height 24
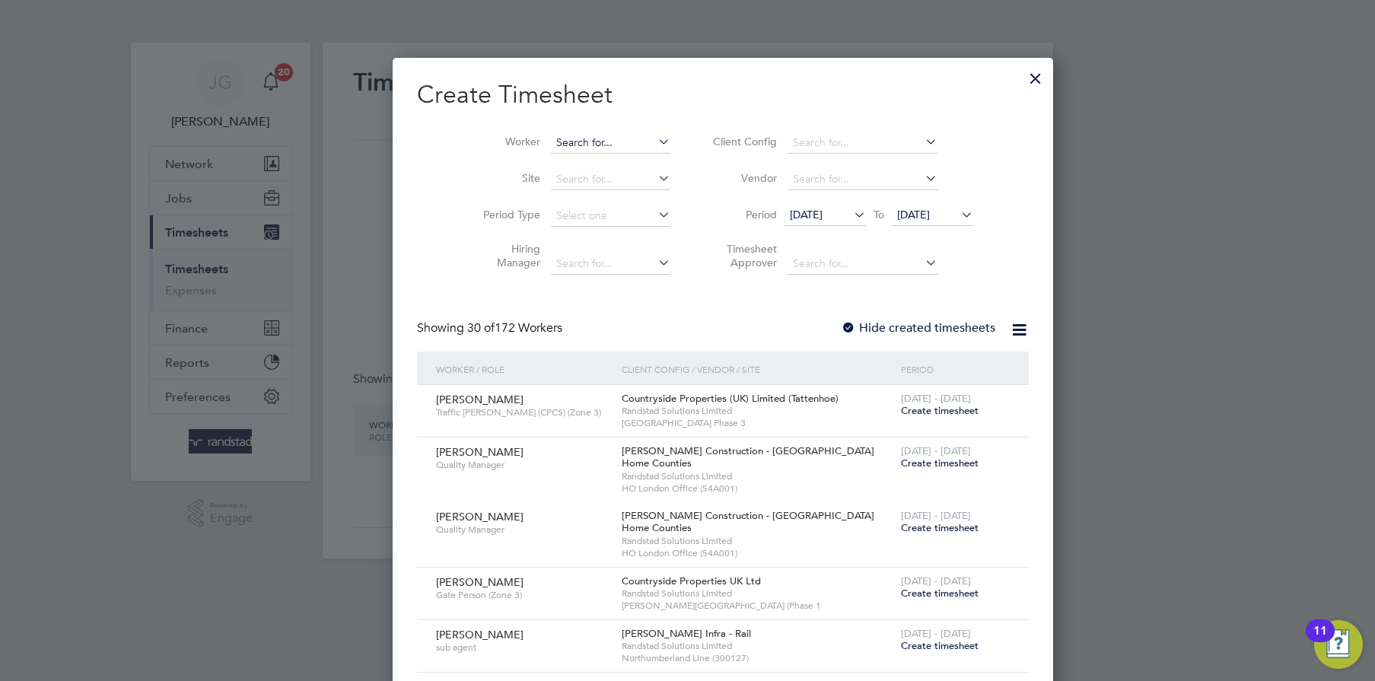
scroll to position [2612, 589]
click at [552, 137] on input at bounding box center [610, 142] width 119 height 21
click at [549, 154] on li "Joseph Sm ith" at bounding box center [580, 163] width 131 height 21
type input "Joseph Smith"
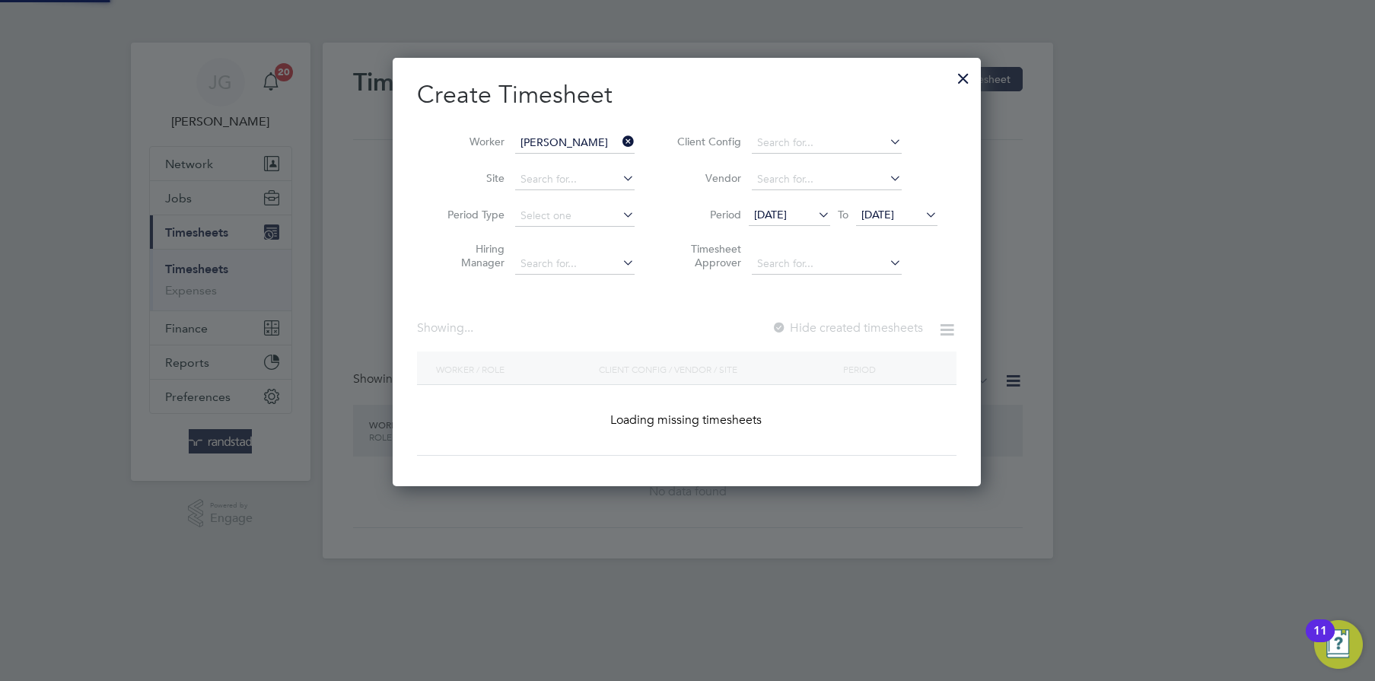
scroll to position [428, 589]
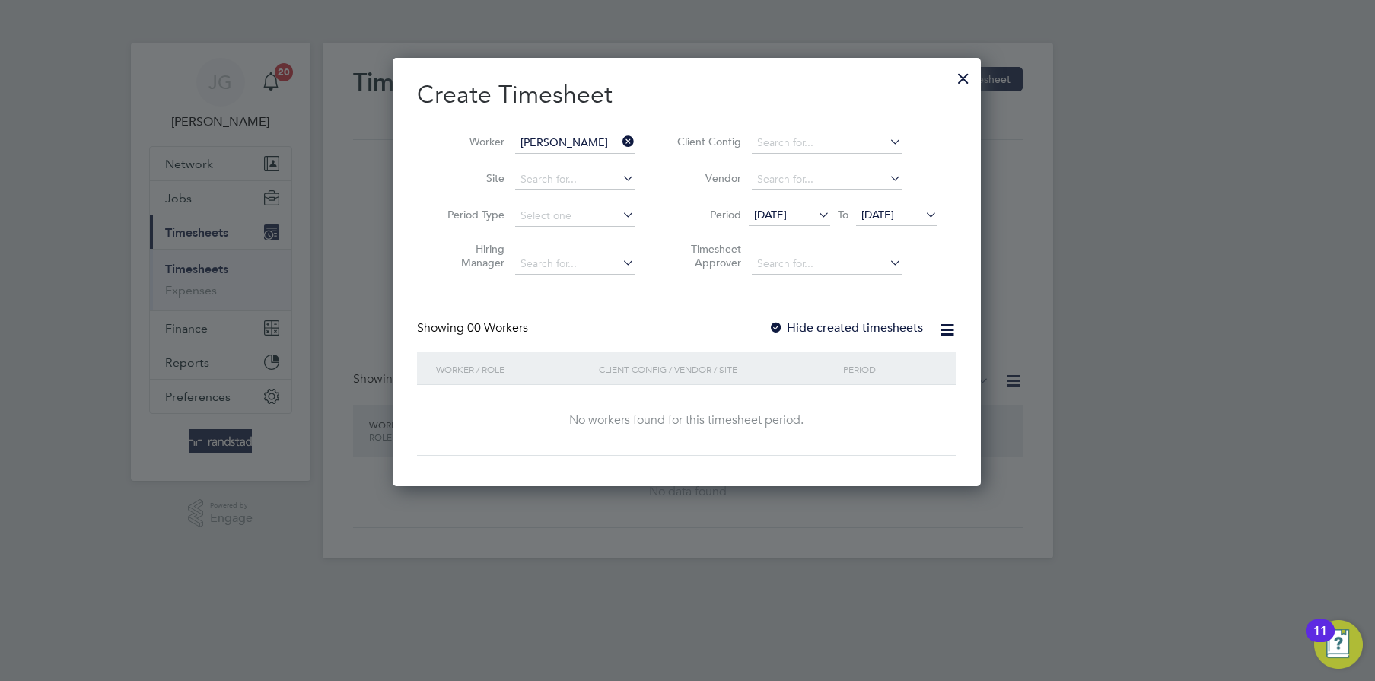
click at [840, 323] on label "Hide created timesheets" at bounding box center [845, 327] width 154 height 15
click at [911, 225] on span "04 Aug 2025" at bounding box center [896, 215] width 81 height 21
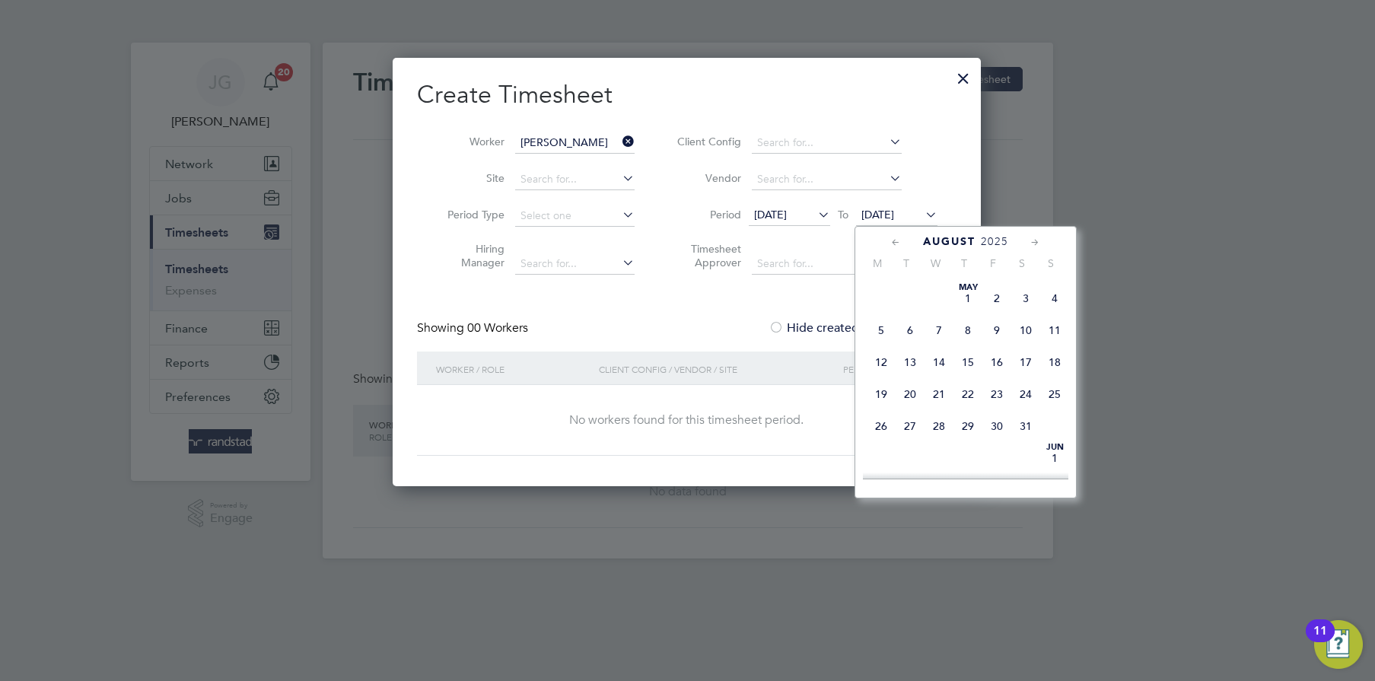
scroll to position [504, 0]
click at [888, 387] on span "11" at bounding box center [881, 372] width 29 height 29
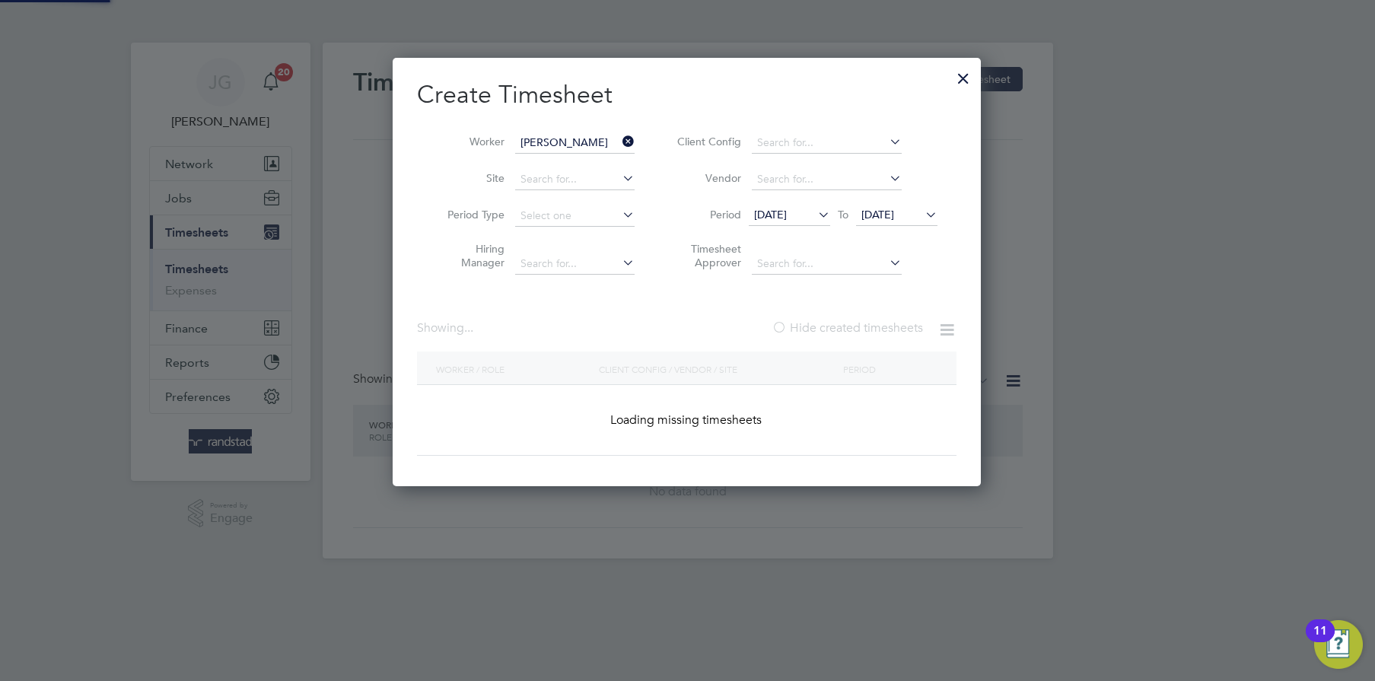
scroll to position [0, 0]
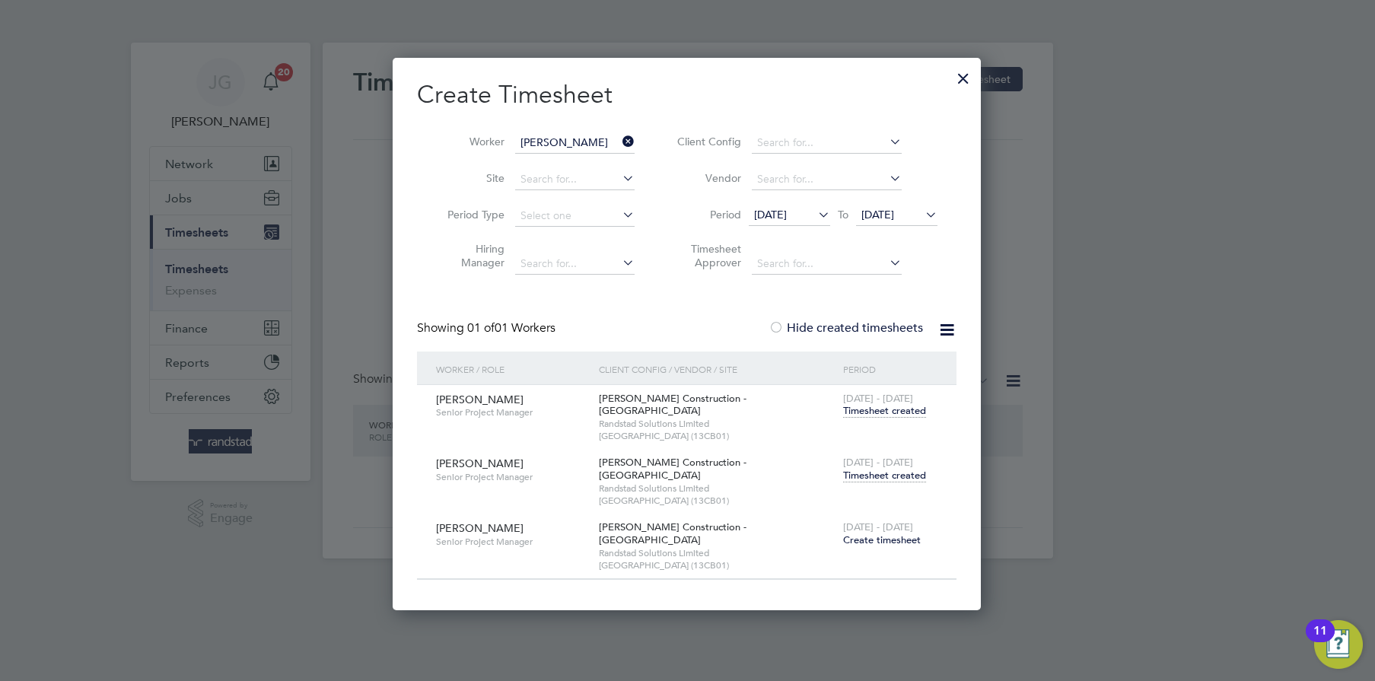
click at [880, 469] on span "Timesheet created" at bounding box center [884, 476] width 83 height 14
